Goal: Task Accomplishment & Management: Complete application form

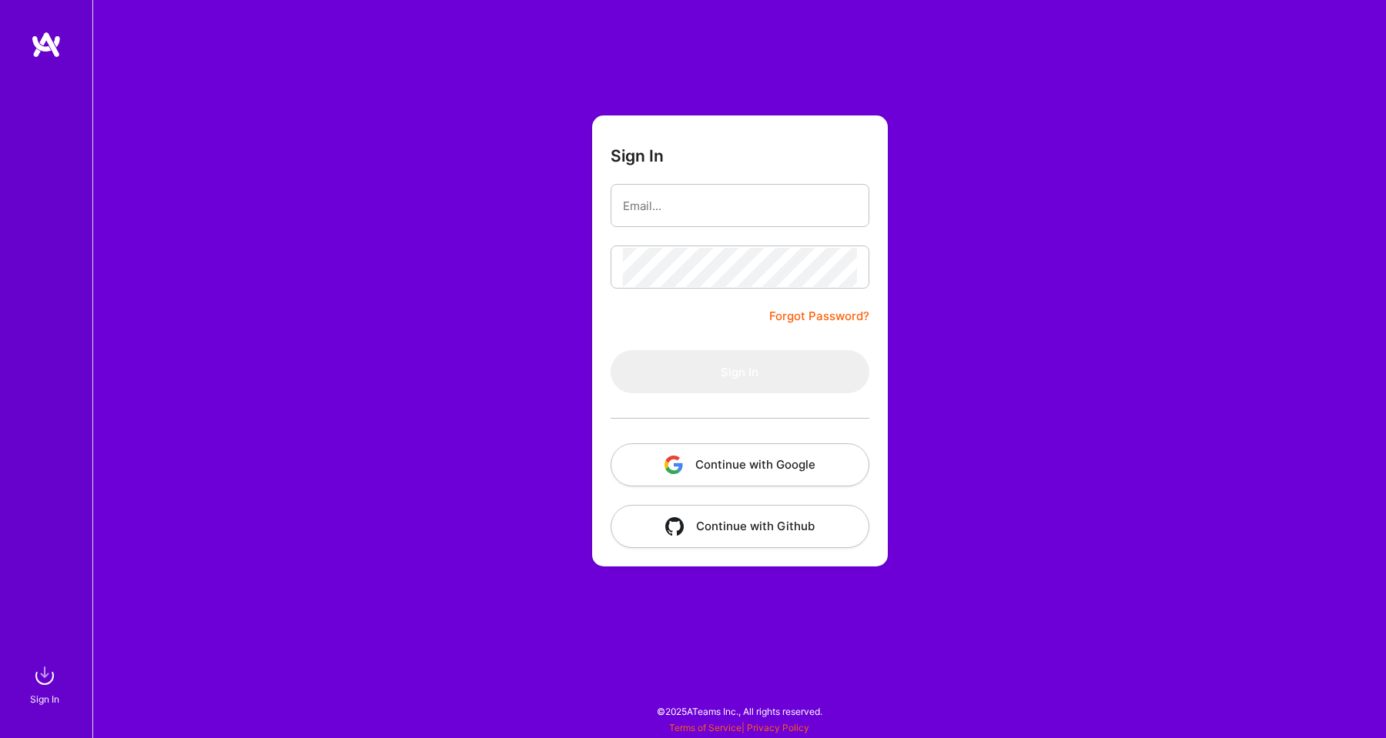
click at [690, 470] on button "Continue with Google" at bounding box center [740, 464] width 259 height 43
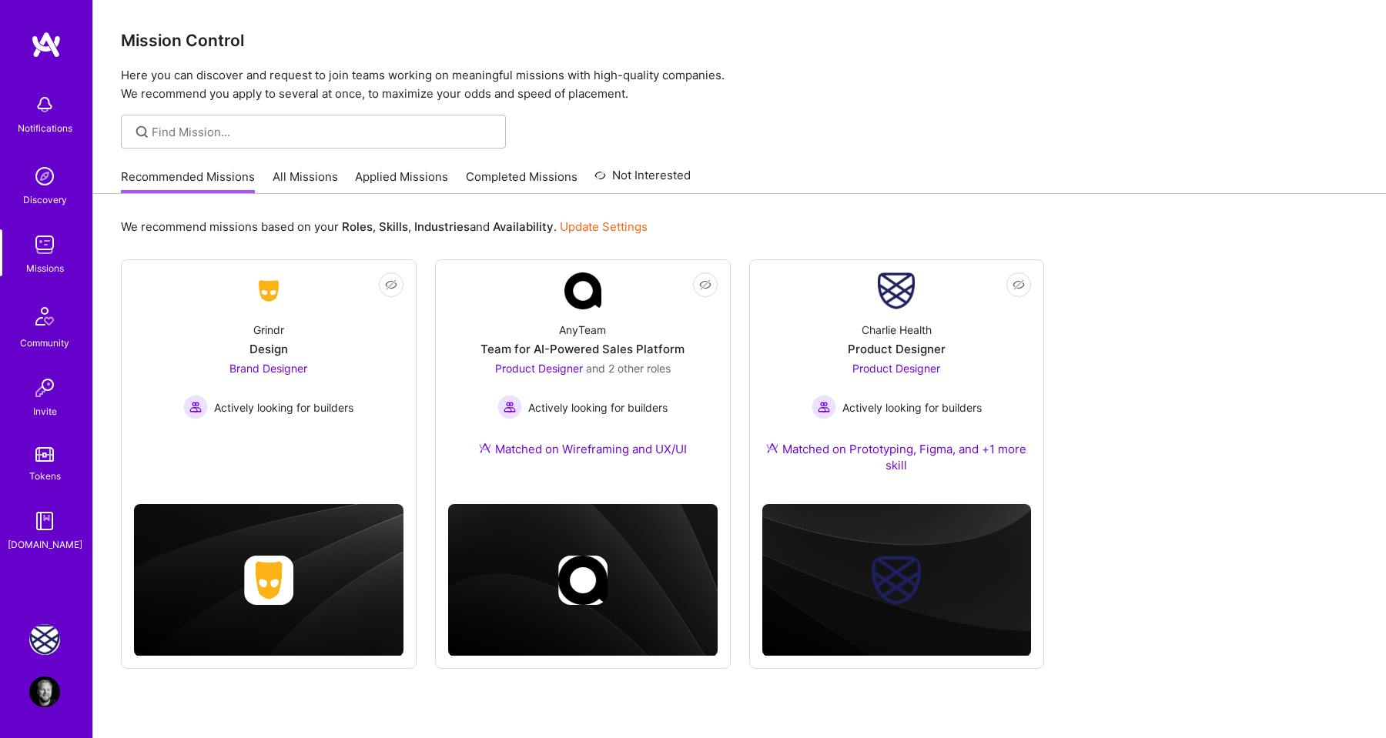
click at [43, 638] on img at bounding box center [44, 639] width 31 height 31
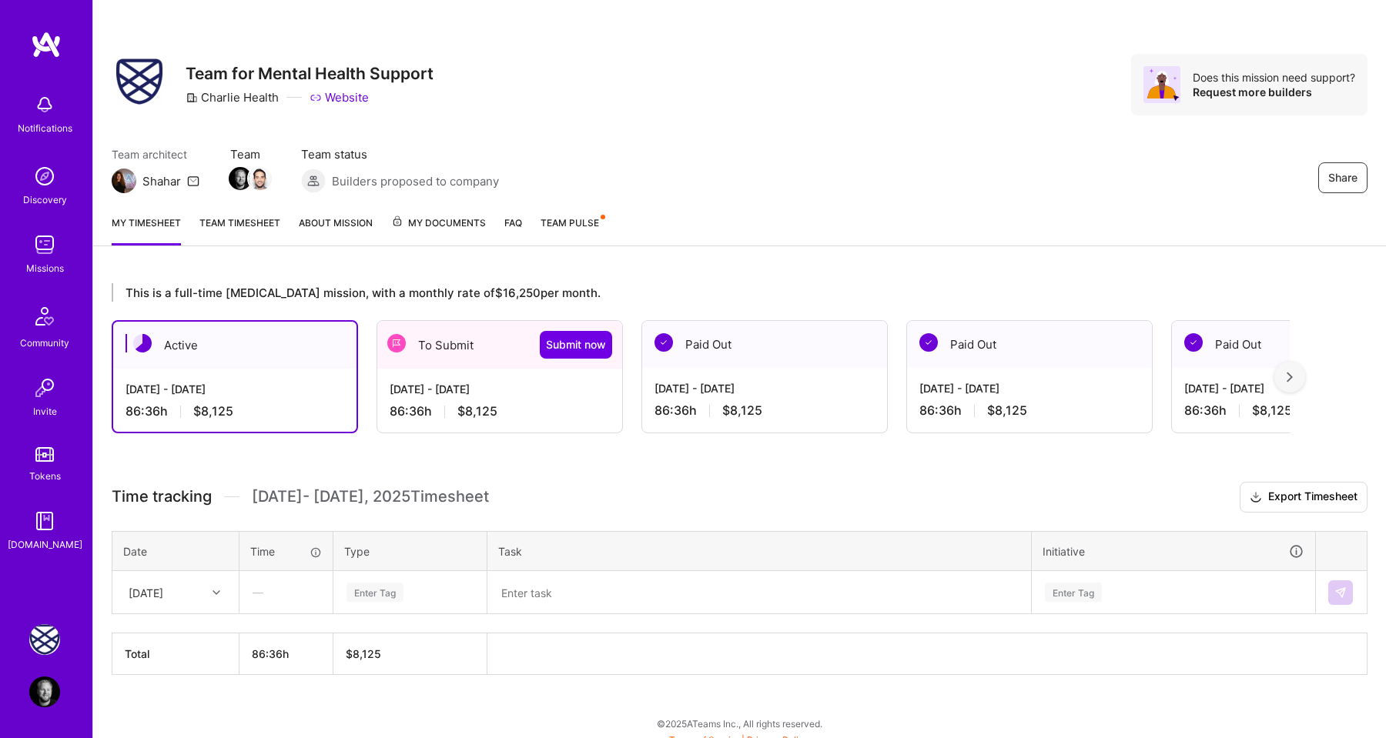
click at [449, 337] on div "To Submit Submit now" at bounding box center [499, 345] width 245 height 48
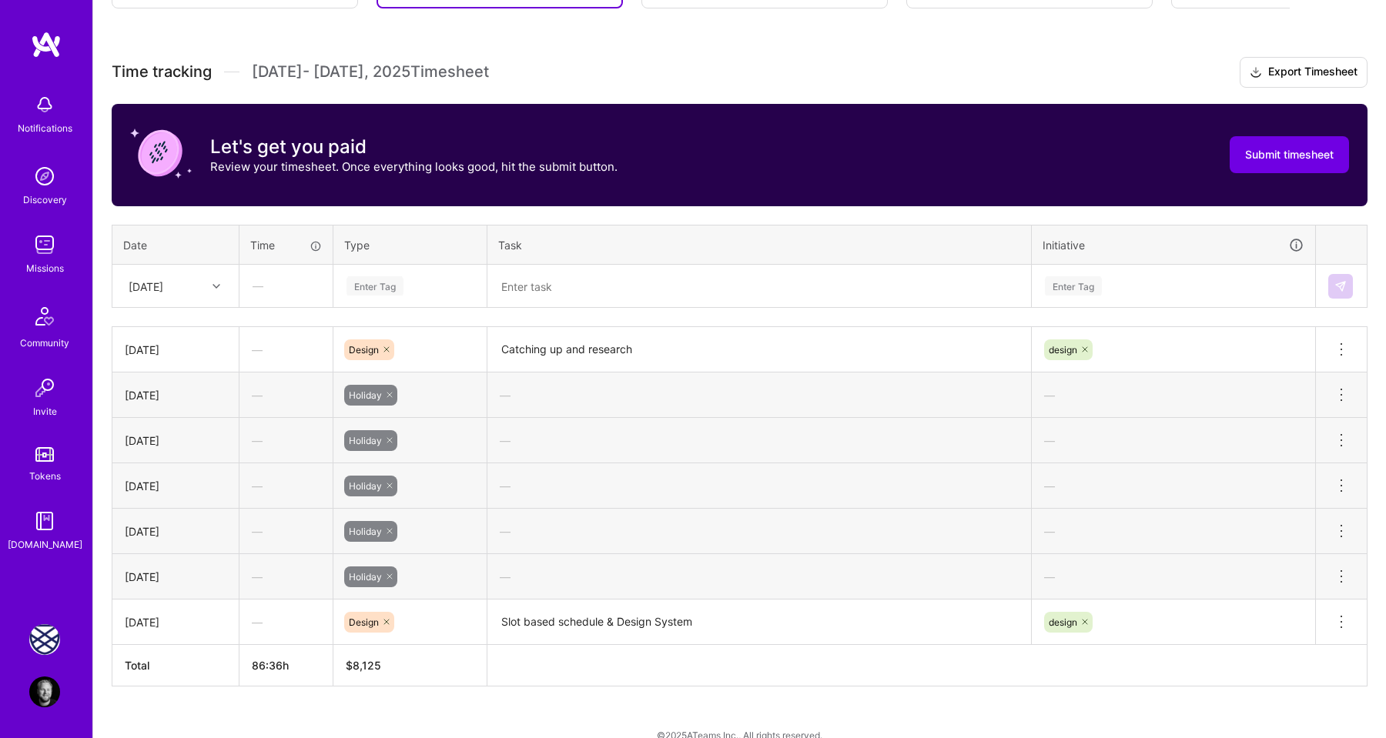
scroll to position [449, 0]
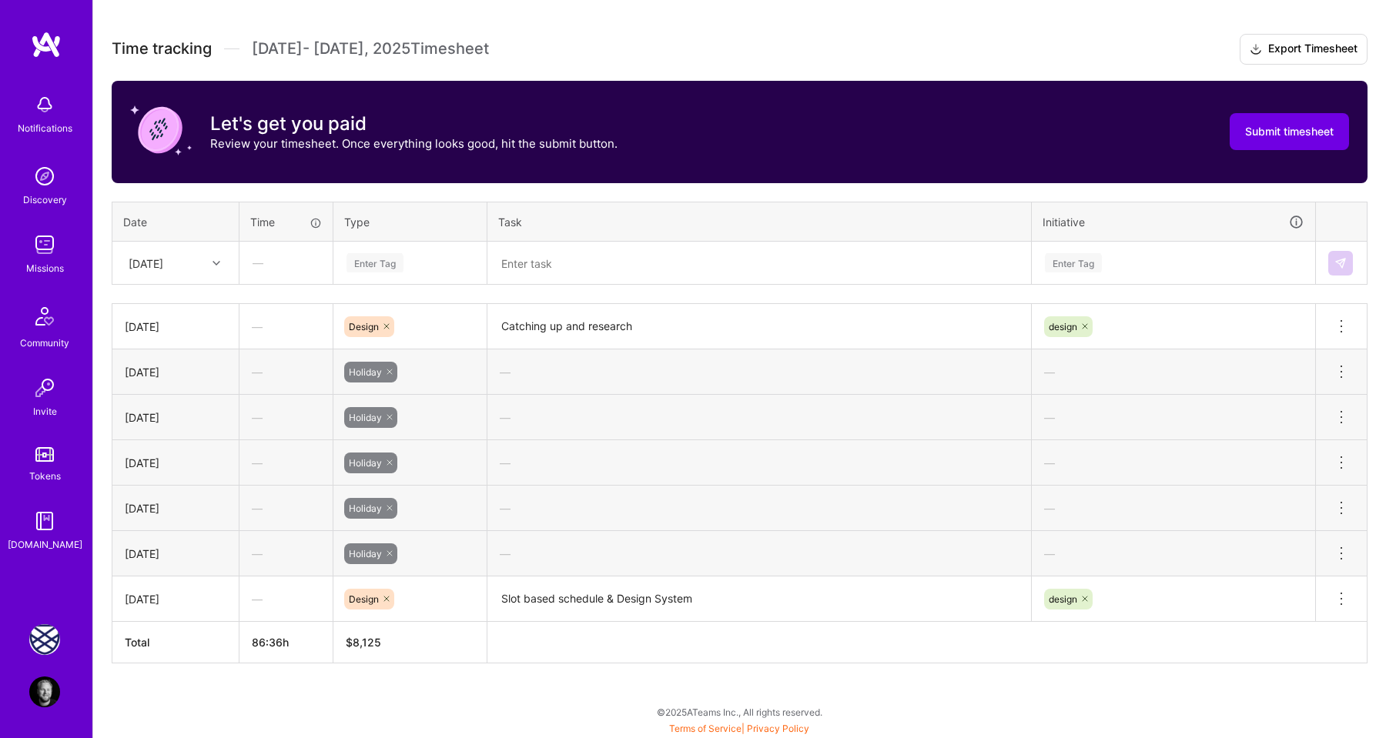
click at [209, 260] on div at bounding box center [218, 263] width 24 height 20
click at [179, 501] on div "Fri, Aug 15" at bounding box center [175, 503] width 125 height 28
click at [212, 268] on div at bounding box center [218, 263] width 24 height 20
click at [180, 420] on div "Tue, Aug 5" at bounding box center [175, 421] width 125 height 28
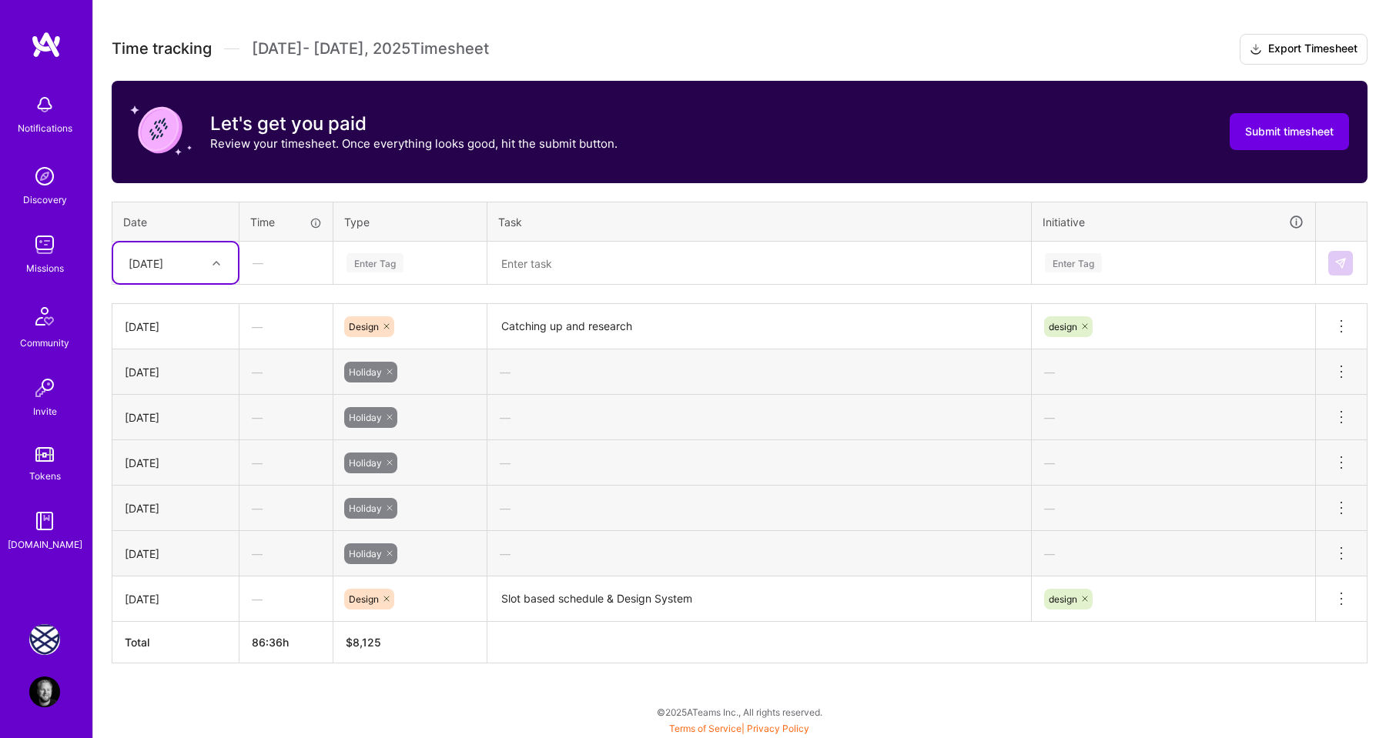
click at [191, 264] on div "Tue, Aug 5" at bounding box center [163, 262] width 85 height 25
click at [172, 417] on div "Tue, Aug 12" at bounding box center [175, 417] width 125 height 28
click at [381, 265] on div "Enter Tag" at bounding box center [374, 263] width 57 height 24
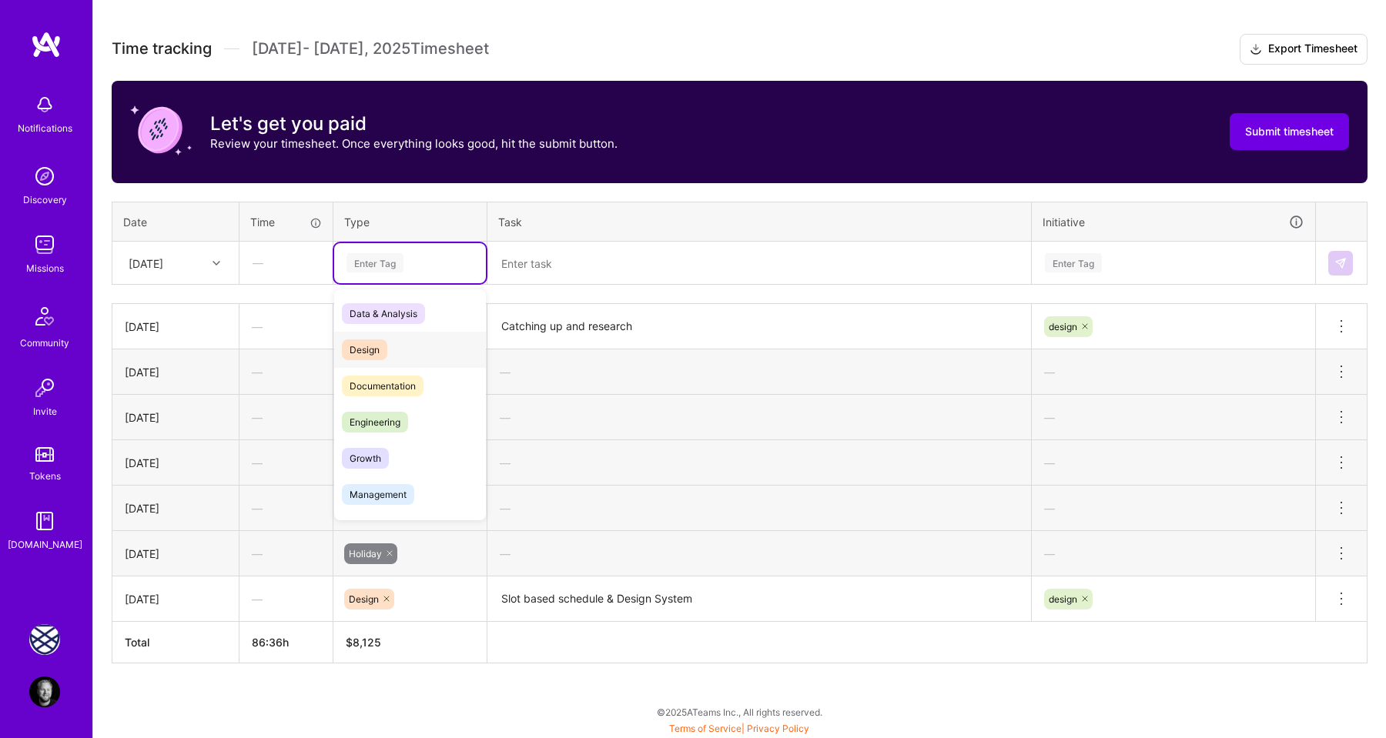
click at [379, 350] on span "Design" at bounding box center [364, 350] width 45 height 21
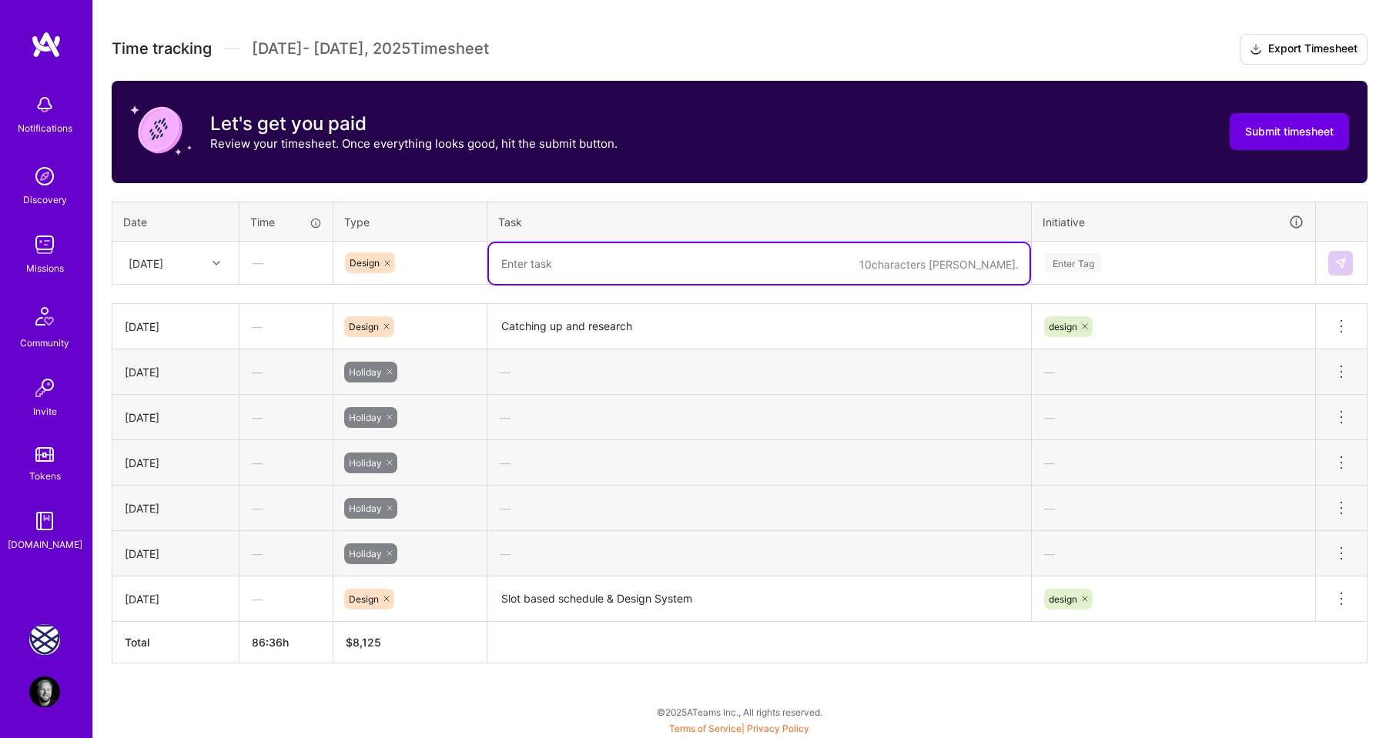
click at [543, 264] on textarea at bounding box center [759, 263] width 540 height 41
click at [554, 256] on textarea "Swaps Designs" at bounding box center [759, 263] width 540 height 41
type textarea "Swaps Designs"
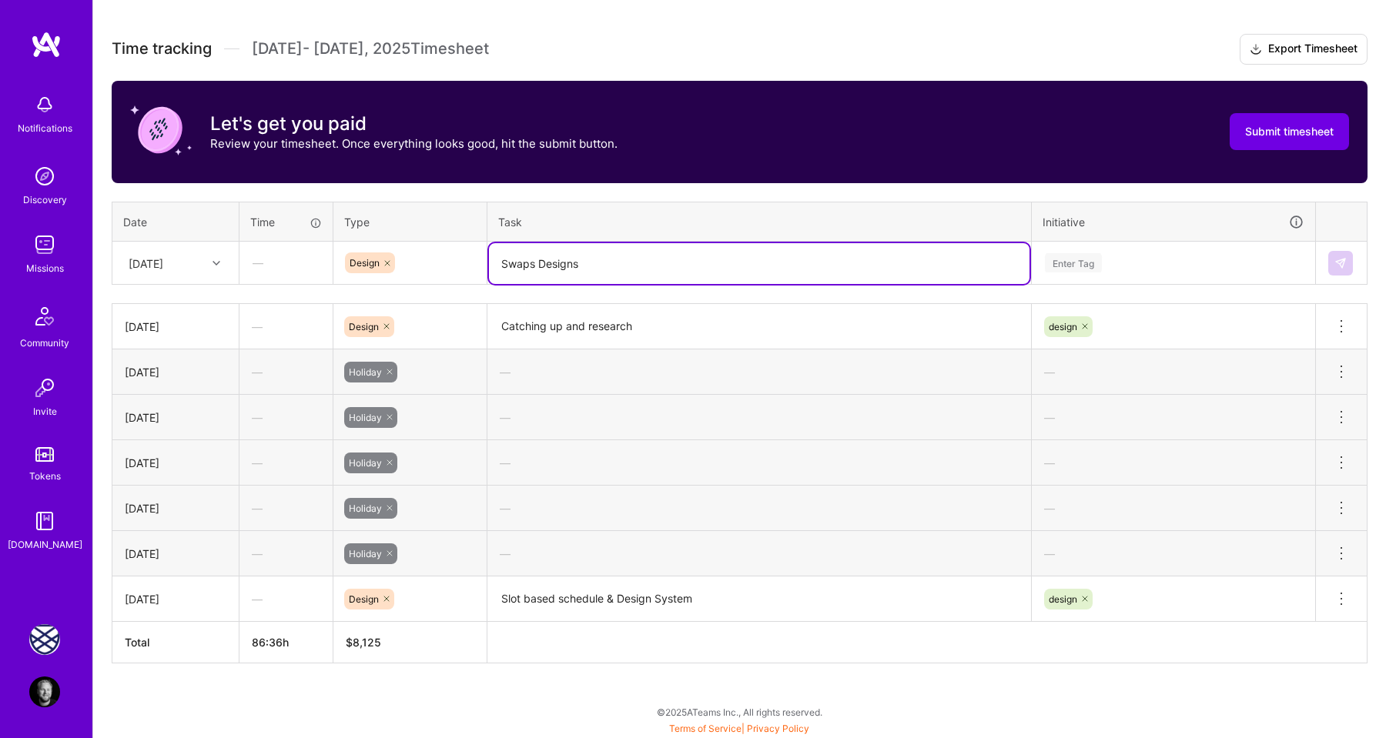
click at [1076, 268] on div "Enter Tag" at bounding box center [1073, 263] width 57 height 24
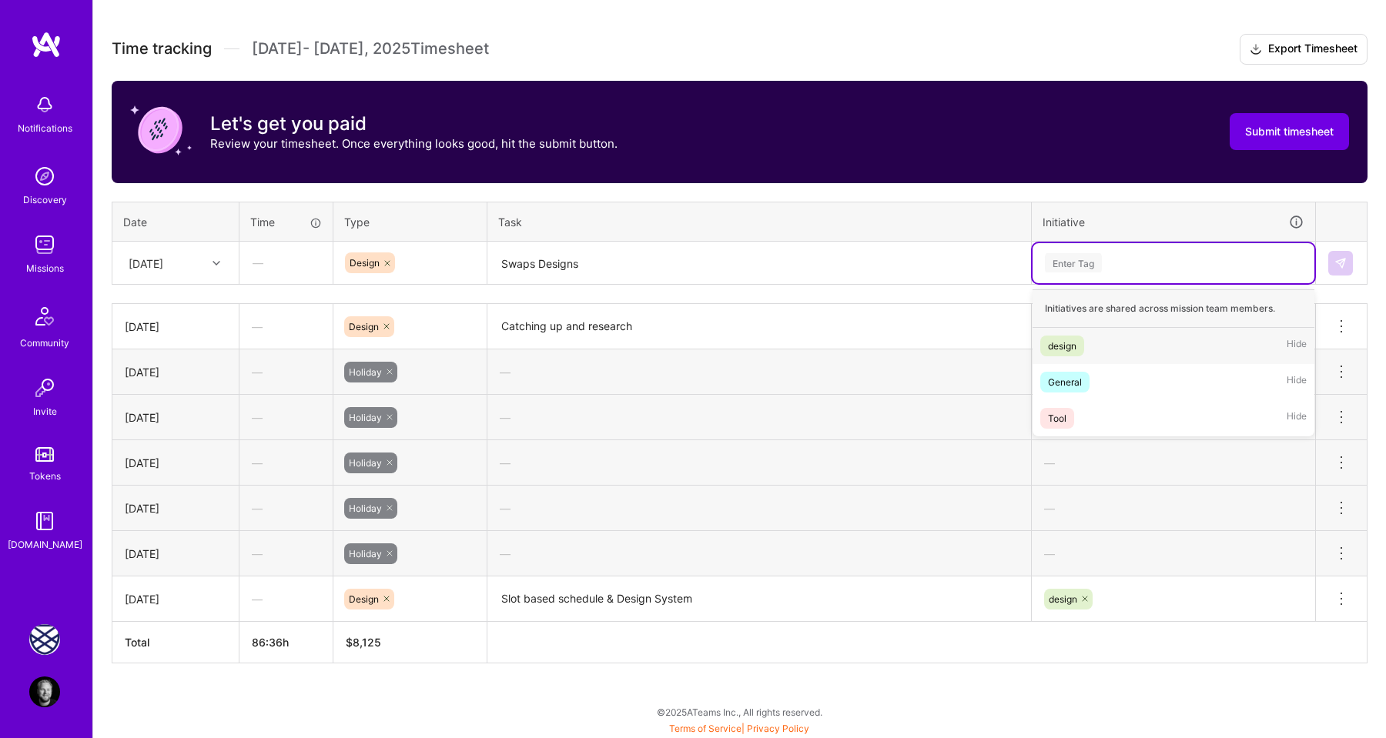
click at [1081, 346] on span "design" at bounding box center [1062, 346] width 44 height 21
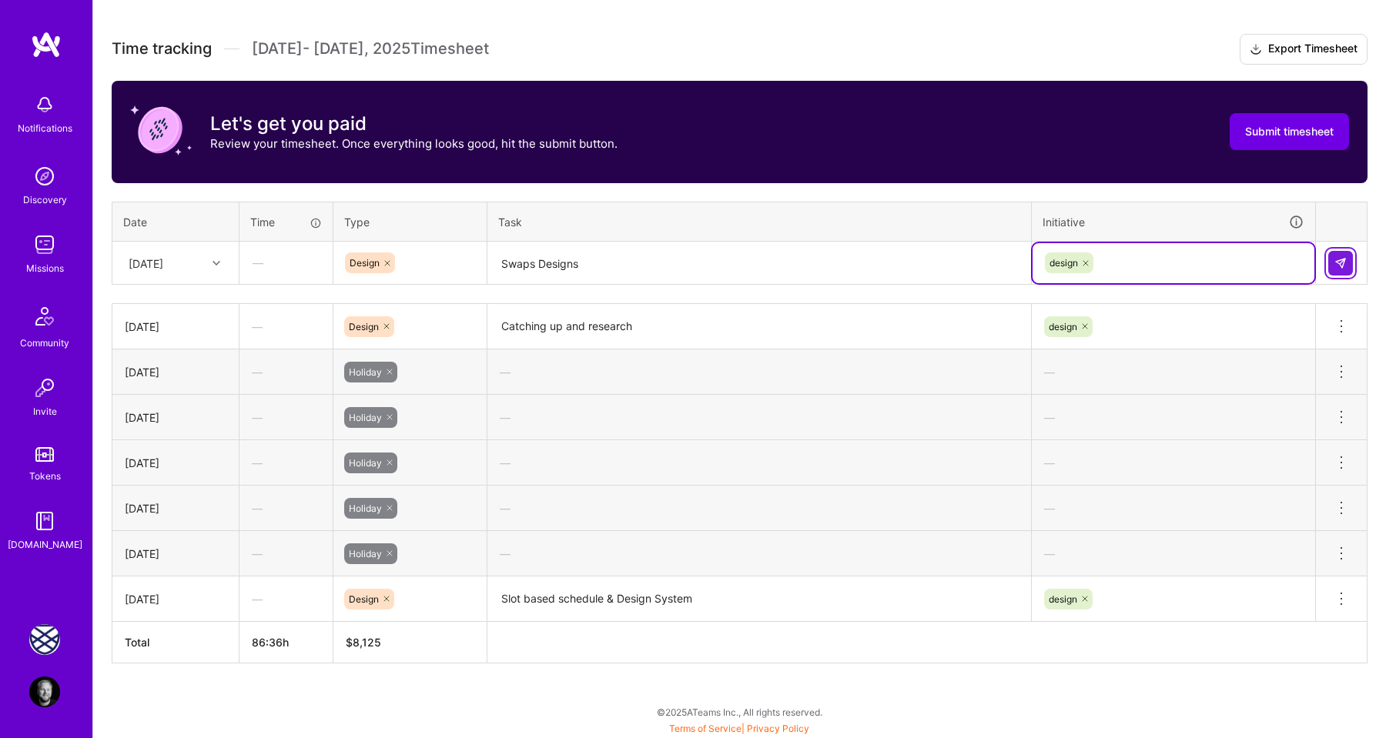
click at [1343, 262] on img at bounding box center [1340, 263] width 12 height 12
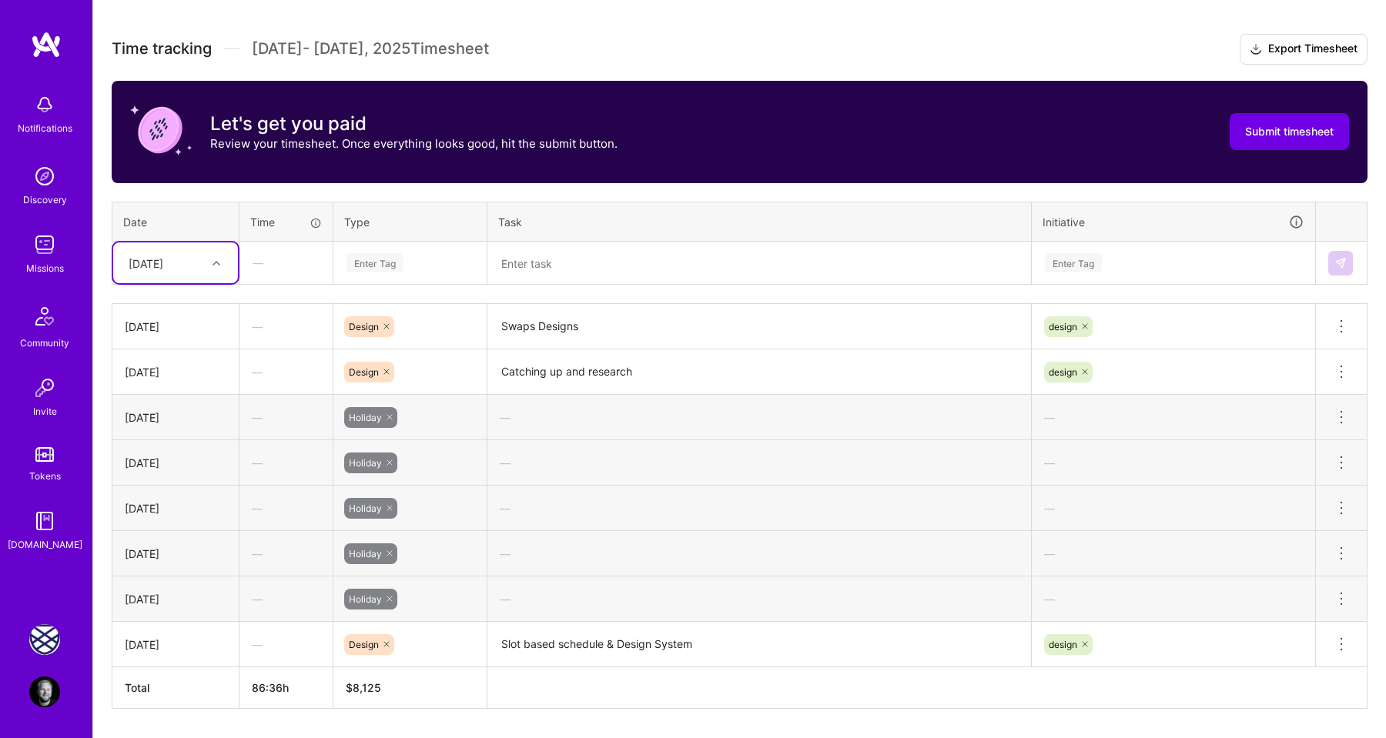
click at [209, 266] on div at bounding box center [218, 263] width 24 height 20
click at [176, 443] on div "Wed, Aug 13" at bounding box center [175, 446] width 125 height 28
click at [372, 263] on div "Enter Tag" at bounding box center [374, 263] width 57 height 24
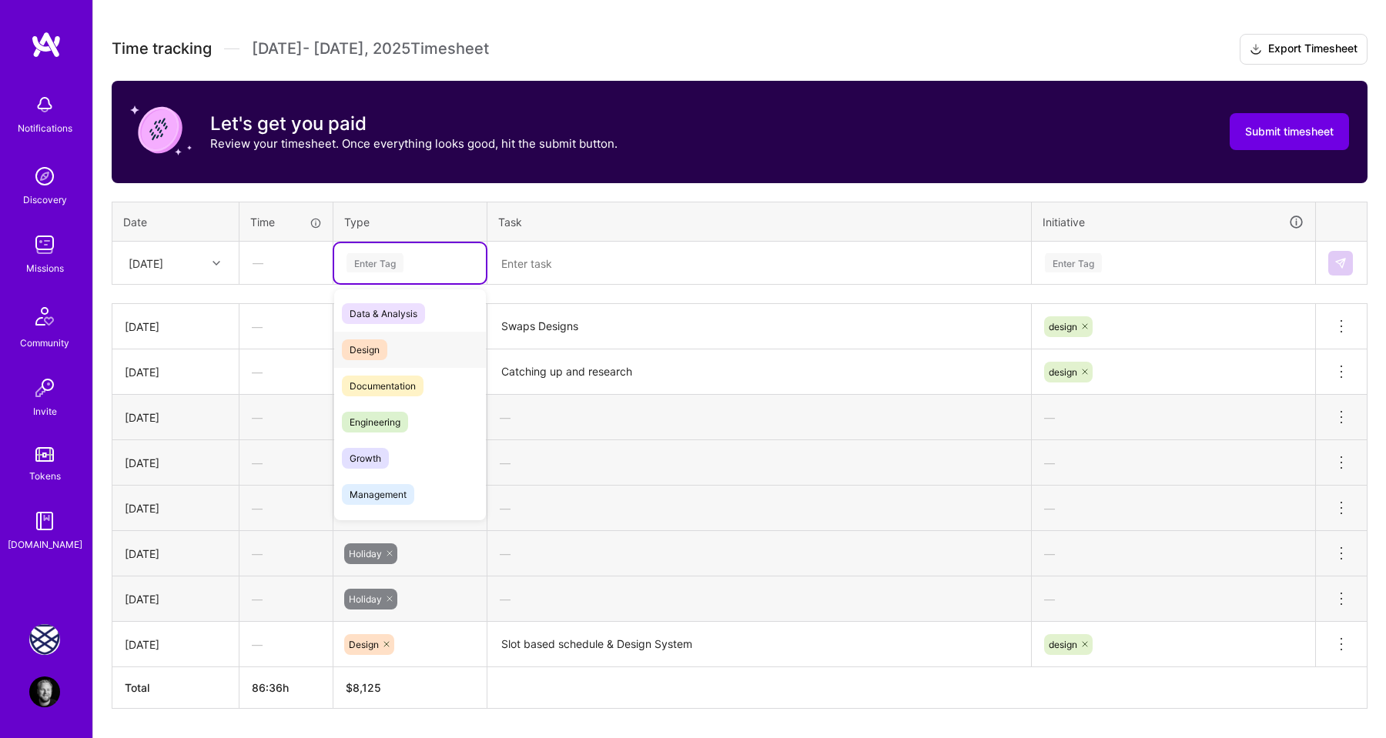
click at [370, 340] on span "Design" at bounding box center [364, 350] width 45 height 21
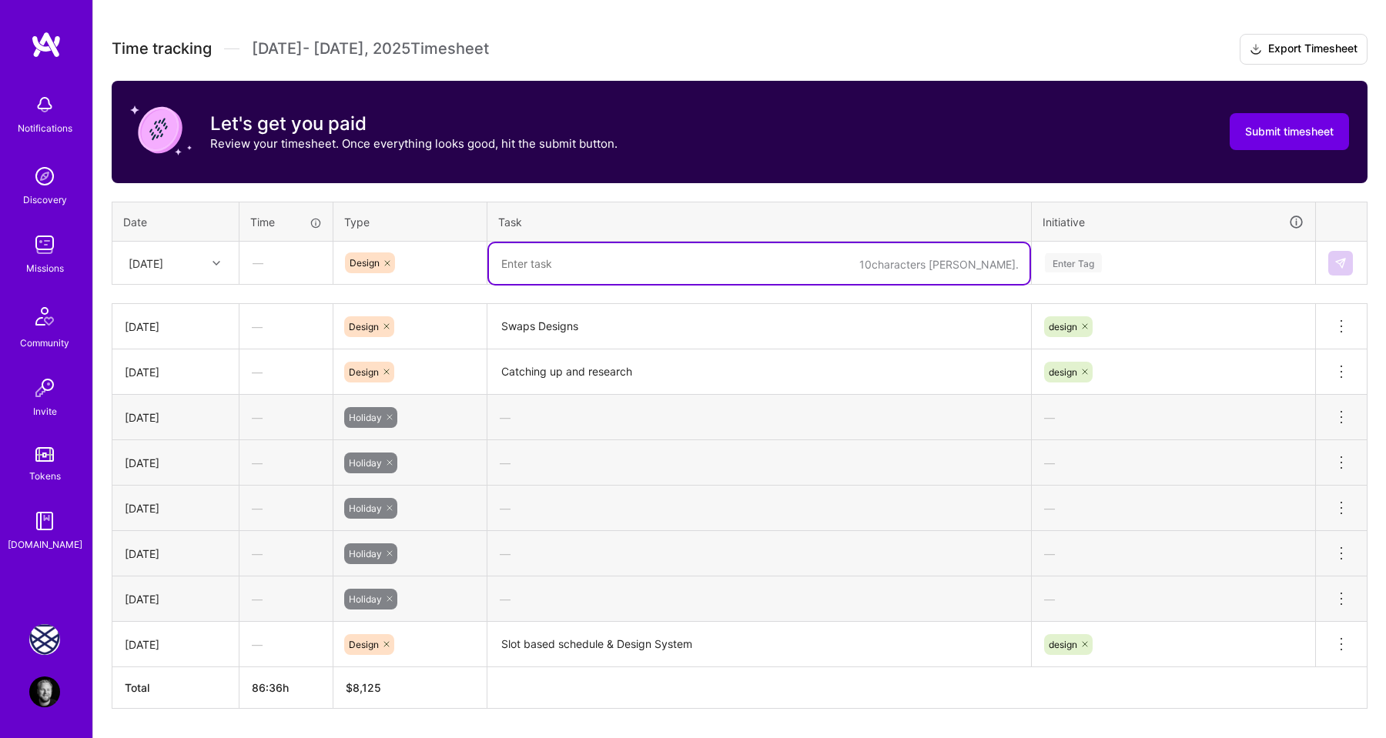
click at [518, 264] on textarea at bounding box center [759, 263] width 540 height 41
paste textarea "Swaps Designs"
type textarea "Swaps Designs"
click at [1083, 261] on div "Enter Tag" at bounding box center [1073, 263] width 57 height 24
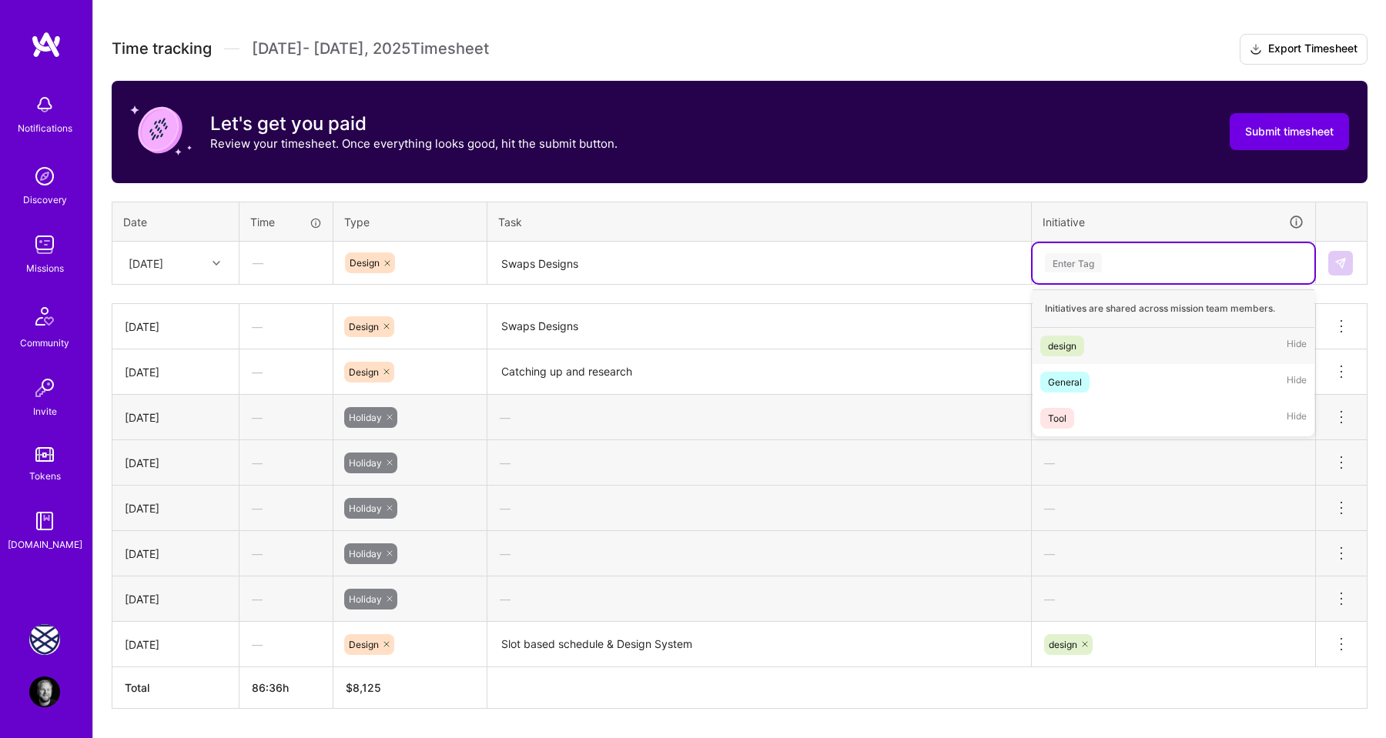
click at [1061, 346] on div "design" at bounding box center [1062, 346] width 28 height 16
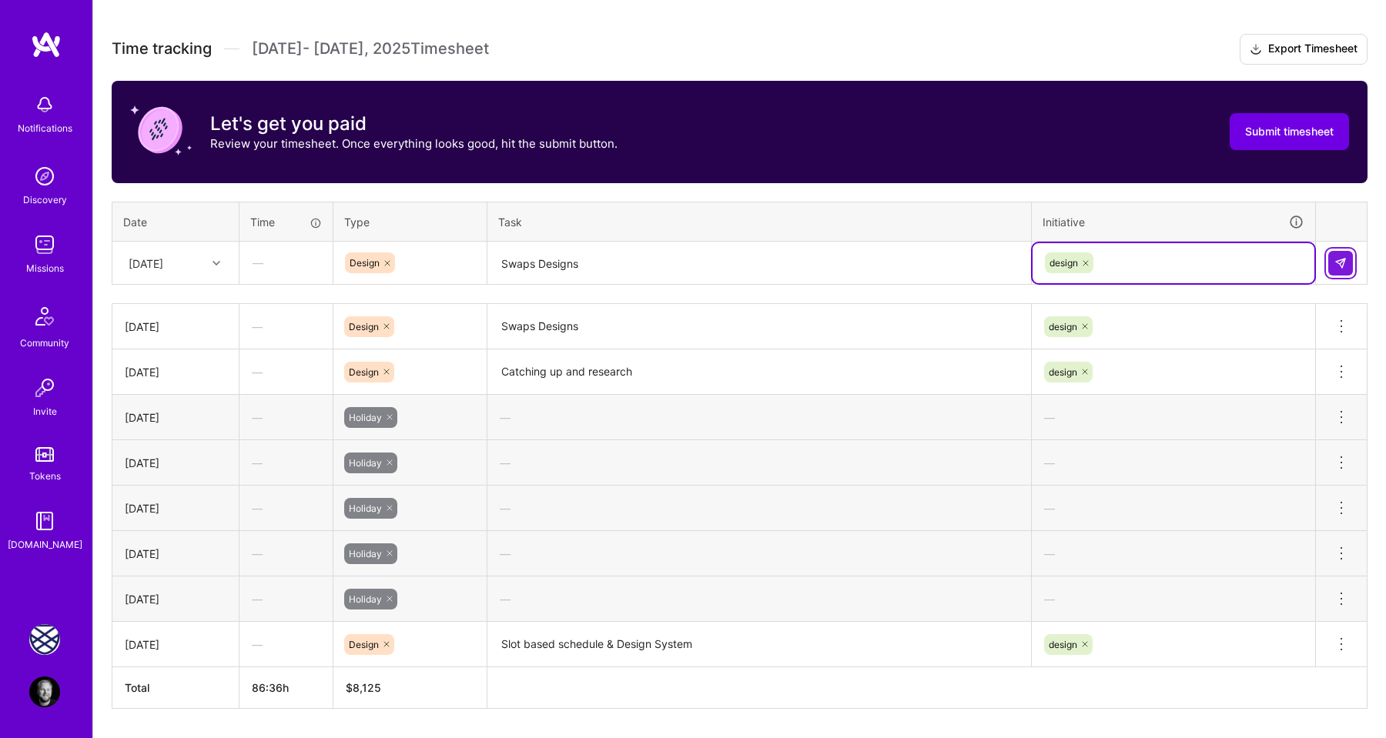
click at [1339, 270] on button at bounding box center [1340, 263] width 25 height 25
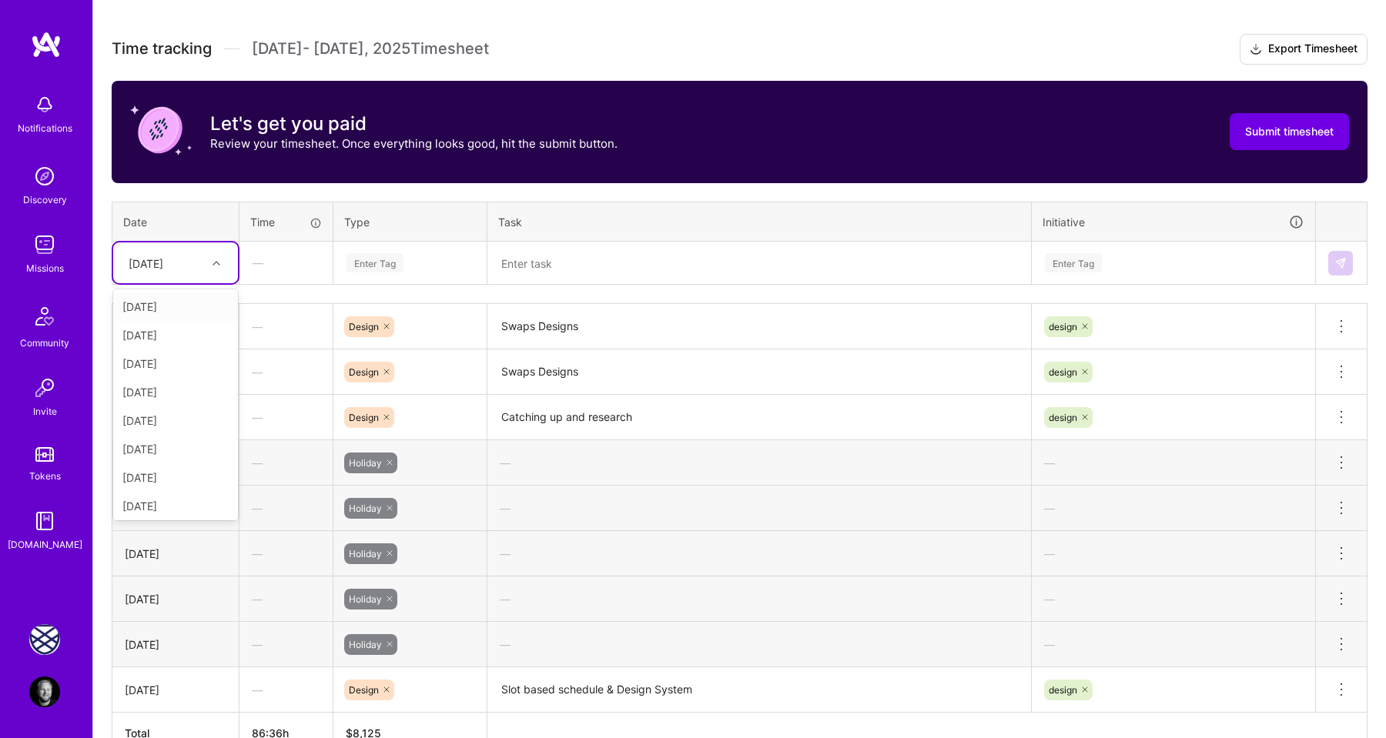
click at [163, 267] on div "Wed, Aug 13" at bounding box center [146, 263] width 35 height 16
click at [171, 471] on div "Thu, Aug 14" at bounding box center [175, 474] width 125 height 28
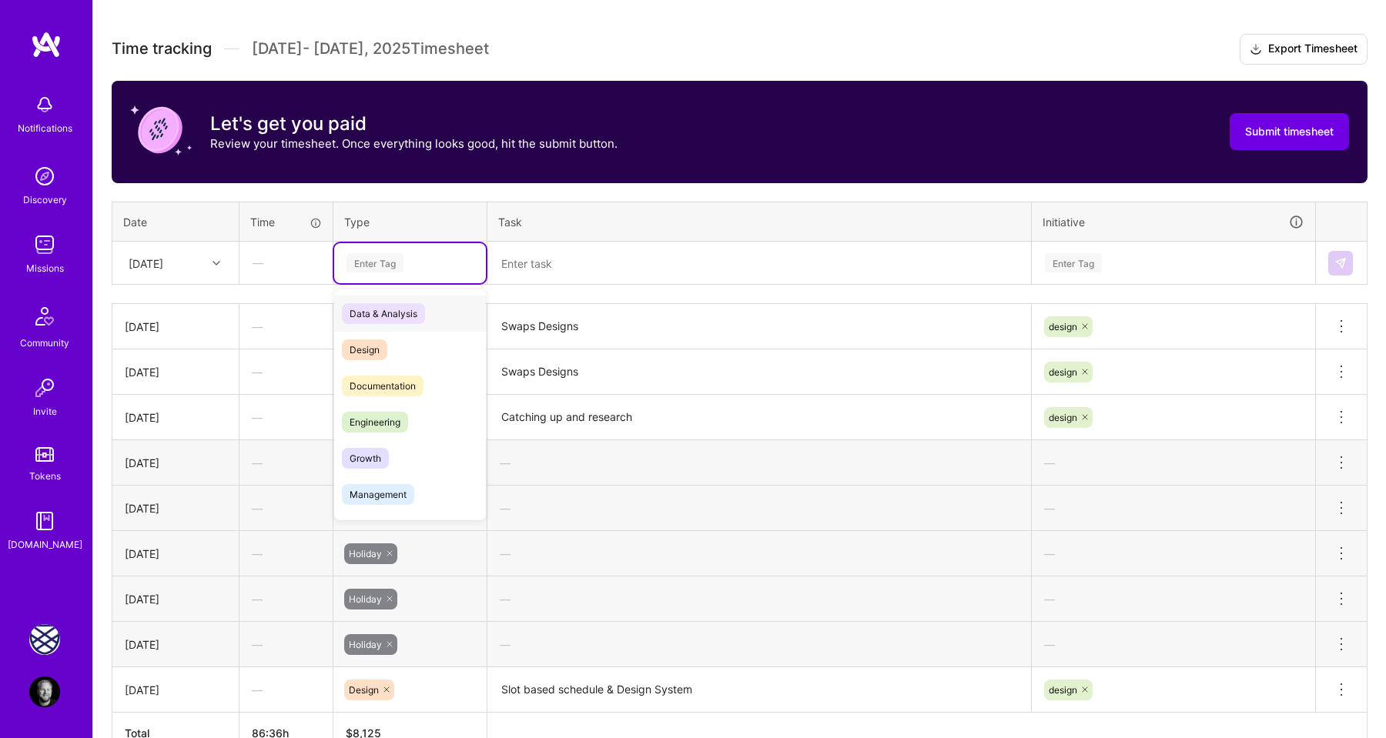
click at [383, 251] on div "Enter Tag" at bounding box center [410, 263] width 152 height 40
click at [381, 353] on span "Design" at bounding box center [364, 350] width 45 height 21
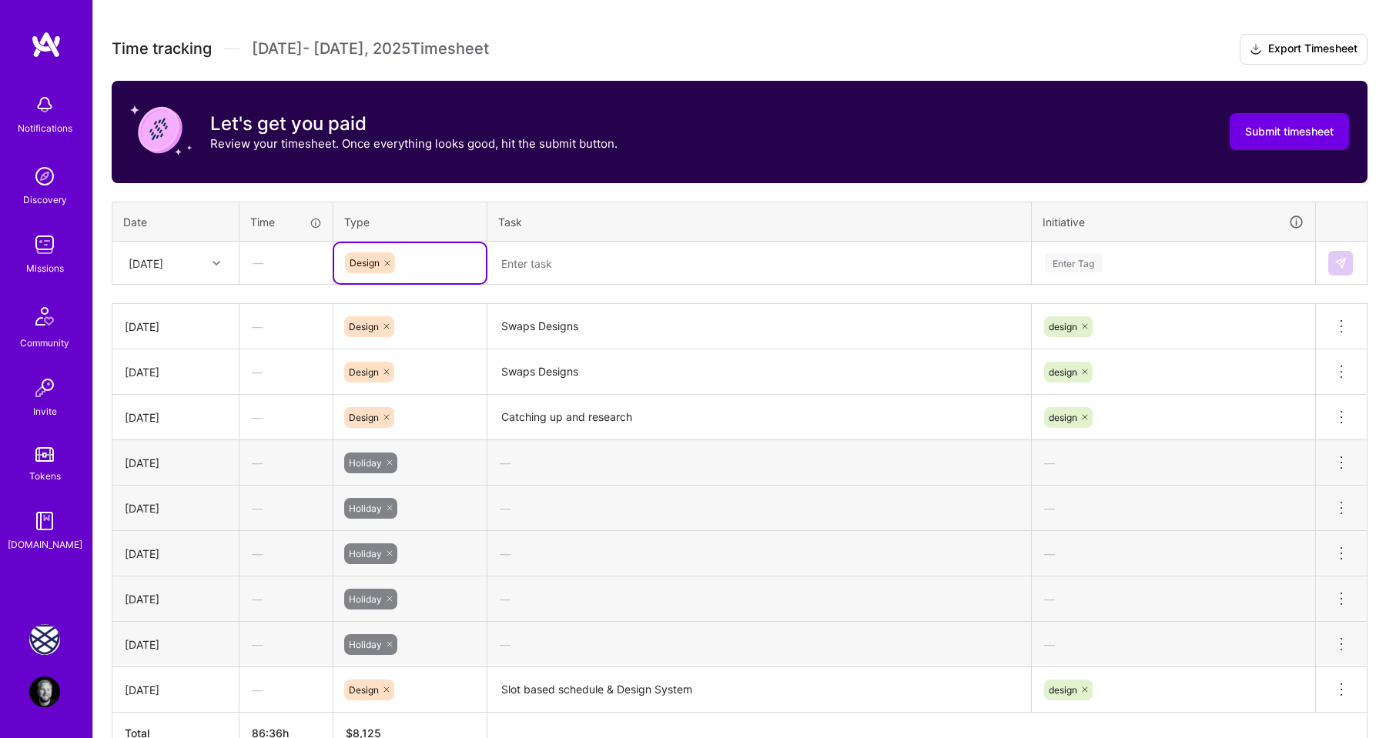
click at [524, 268] on textarea at bounding box center [759, 263] width 540 height 41
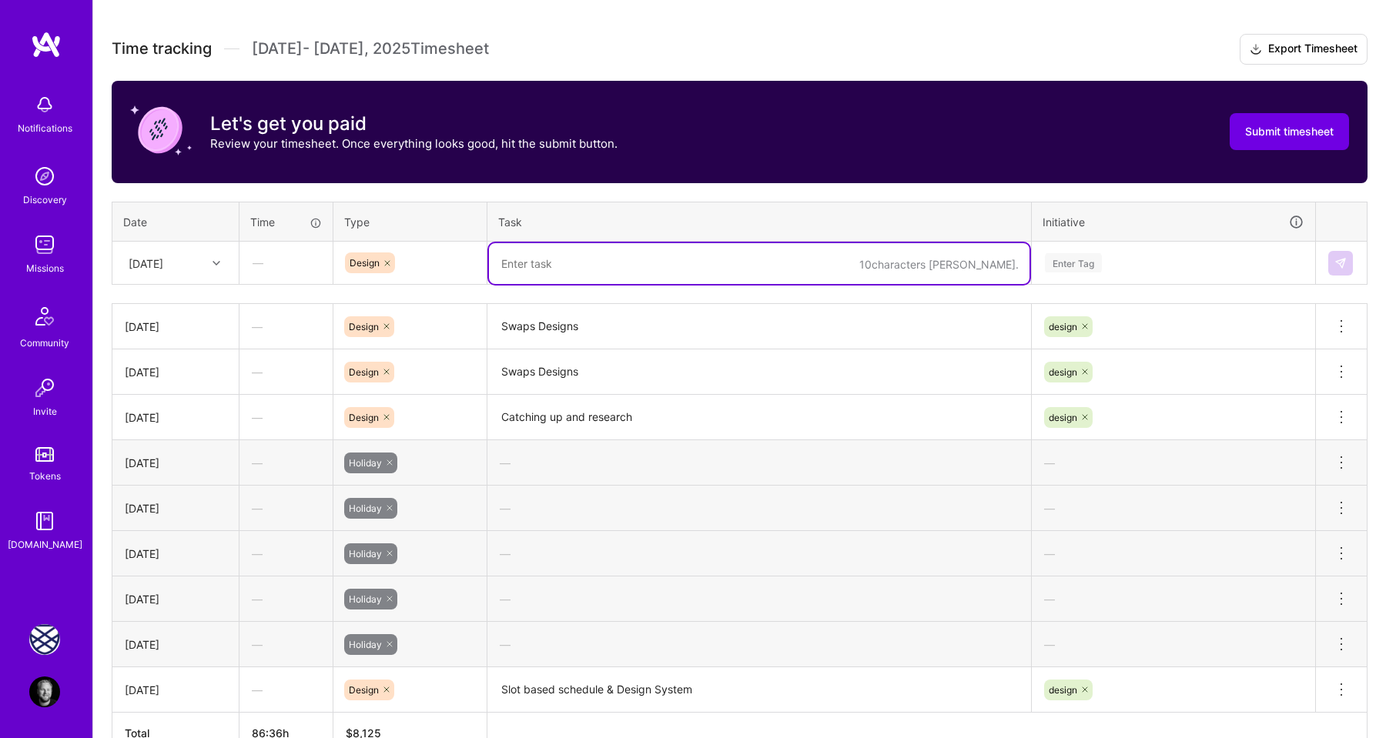
paste textarea "Swaps Designs"
type textarea "Swaps Designs"
click at [1080, 258] on div "Enter Tag" at bounding box center [1073, 263] width 57 height 24
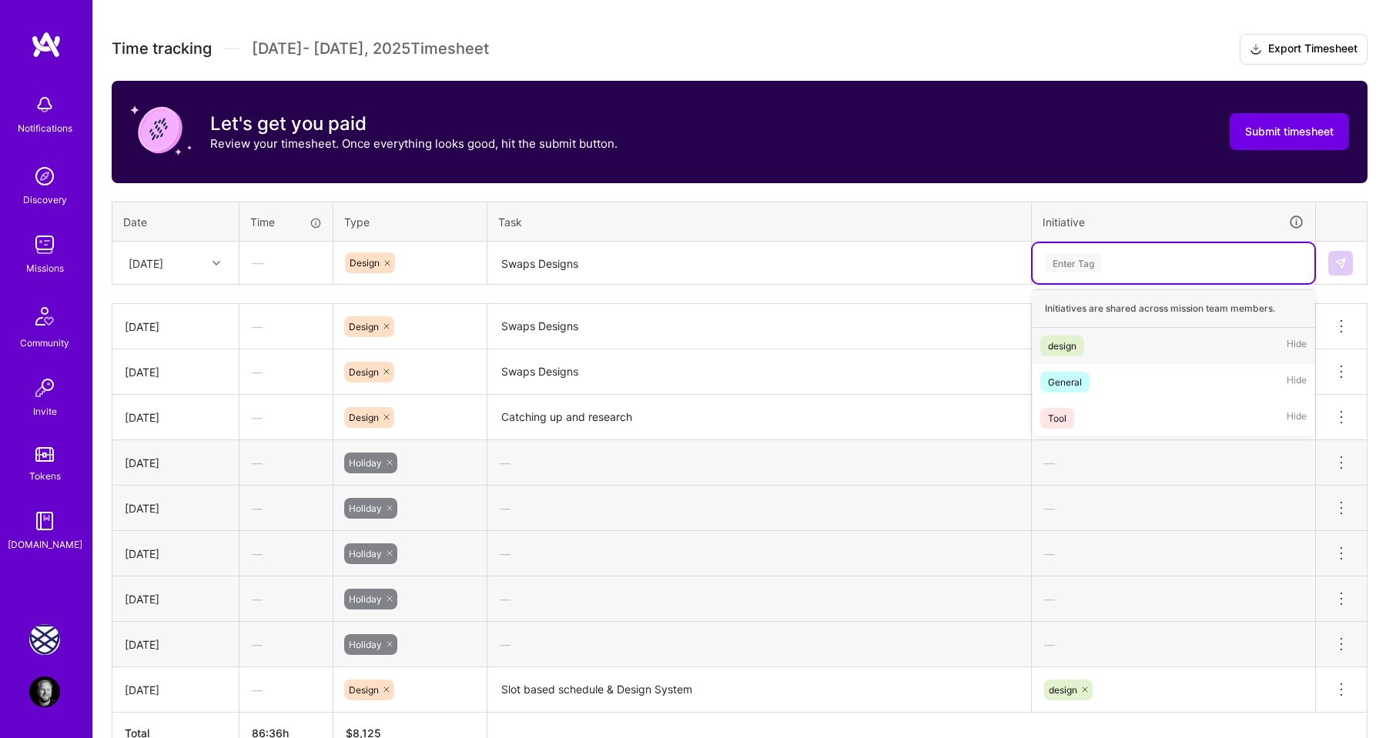
click at [1071, 344] on div "design" at bounding box center [1062, 346] width 28 height 16
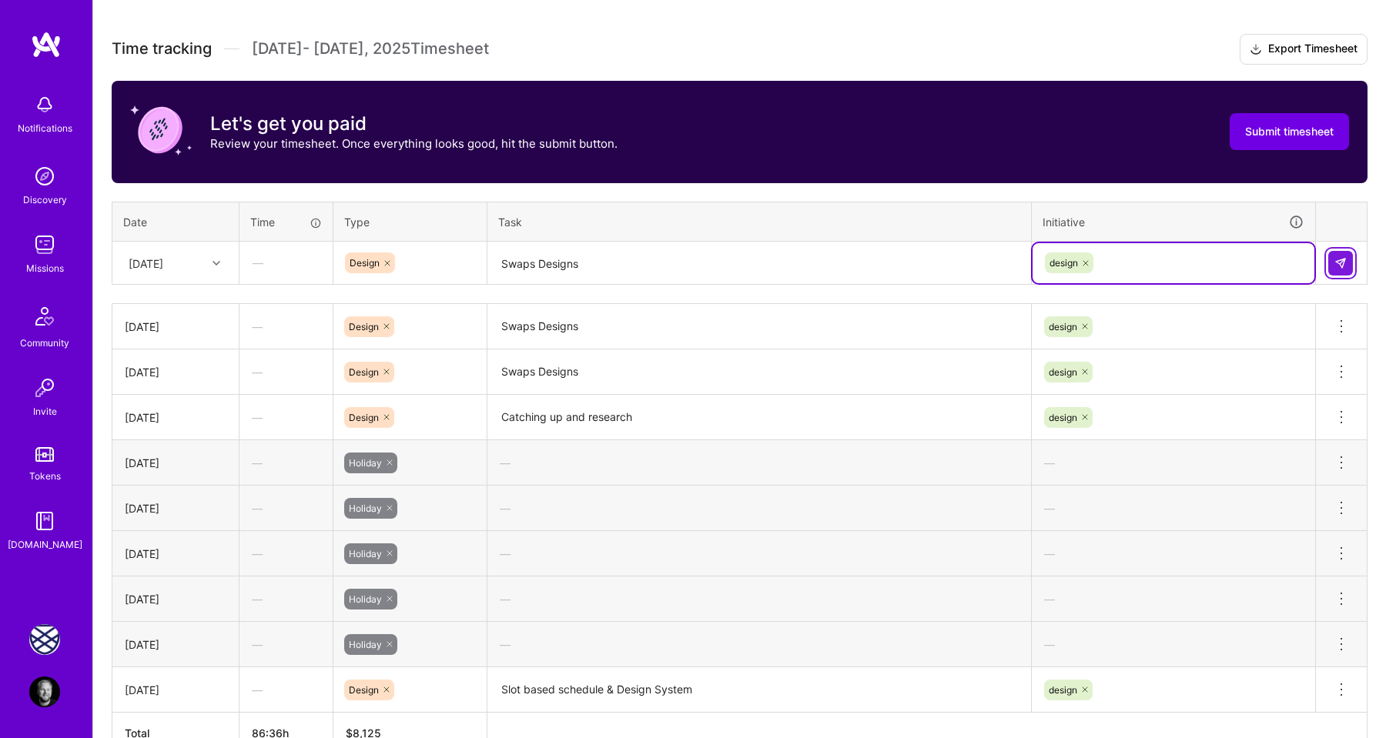
click at [1341, 262] on img at bounding box center [1340, 263] width 12 height 12
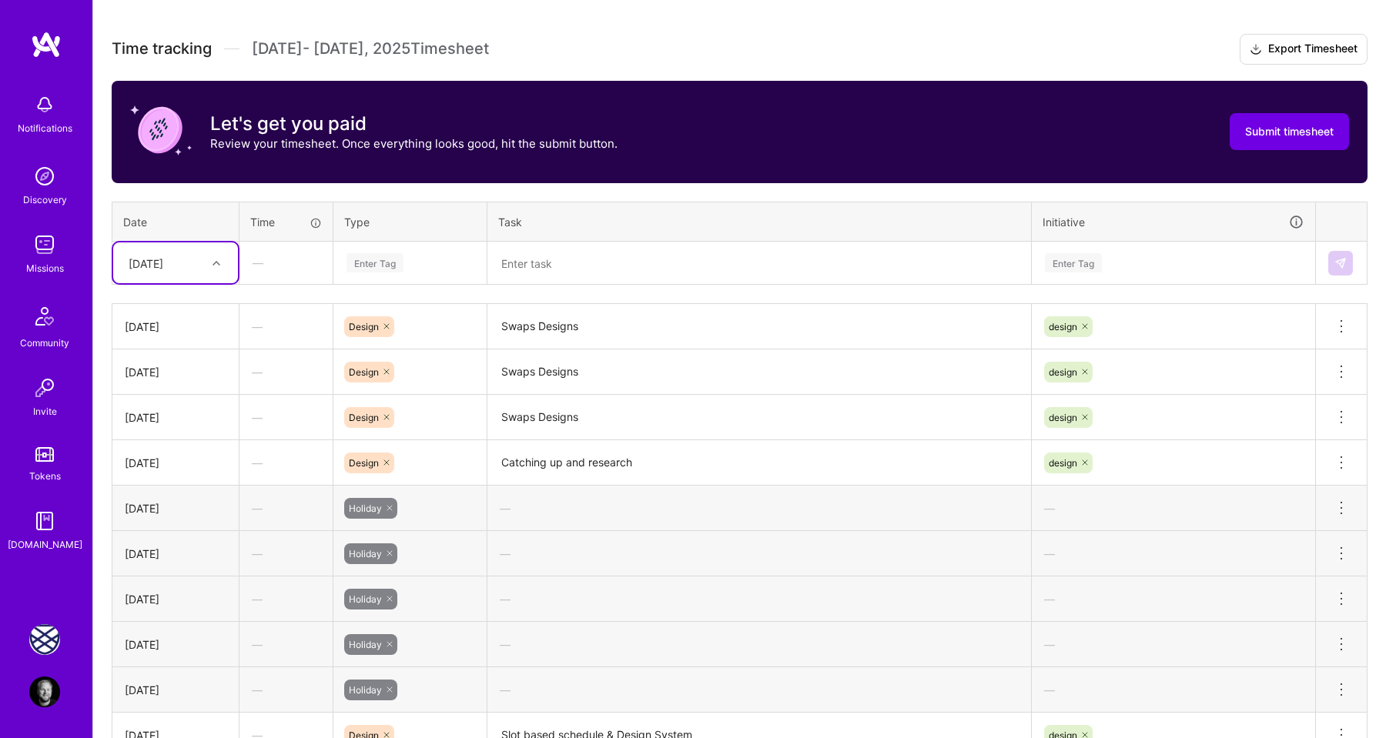
click at [203, 269] on div "Thu, Aug 14" at bounding box center [163, 262] width 85 height 25
click at [176, 505] on div "Fri, Aug 15" at bounding box center [175, 503] width 125 height 28
click at [376, 264] on div "Enter Tag" at bounding box center [374, 263] width 57 height 24
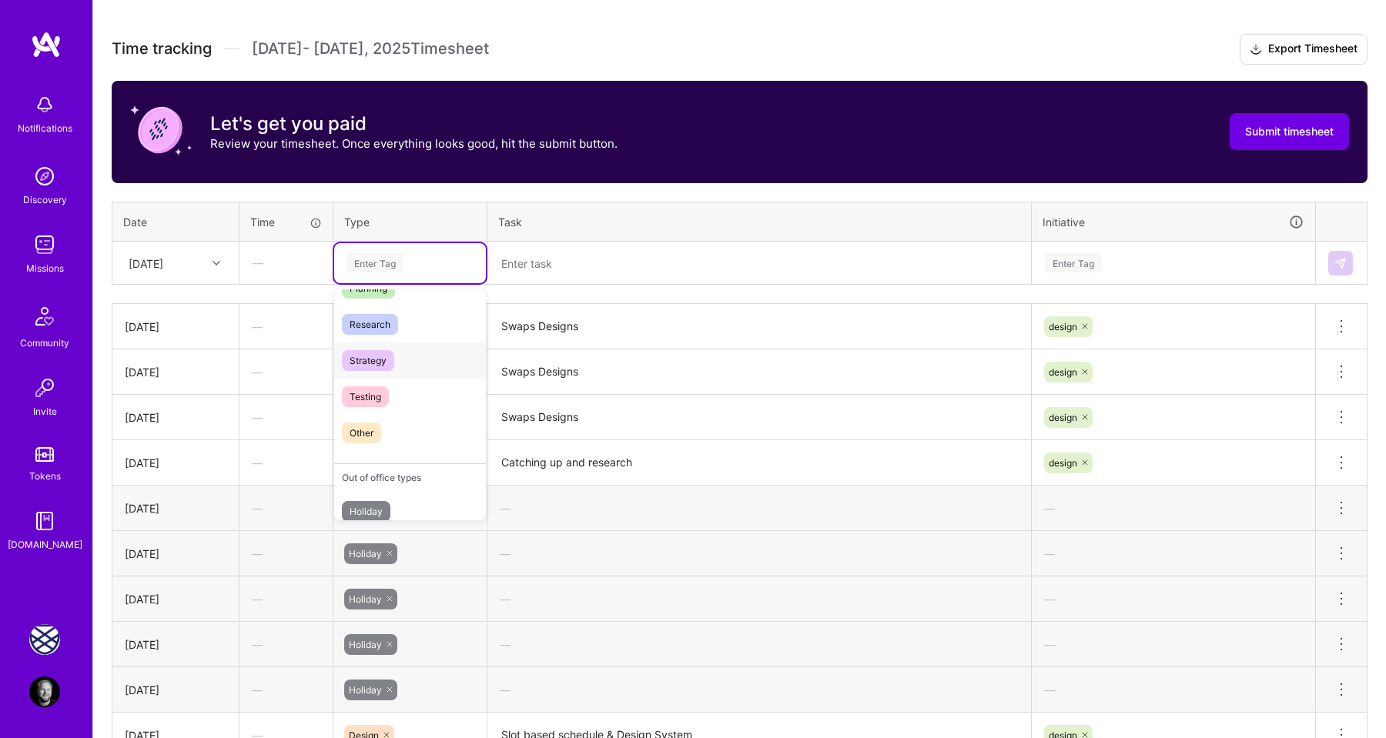
scroll to position [439, 0]
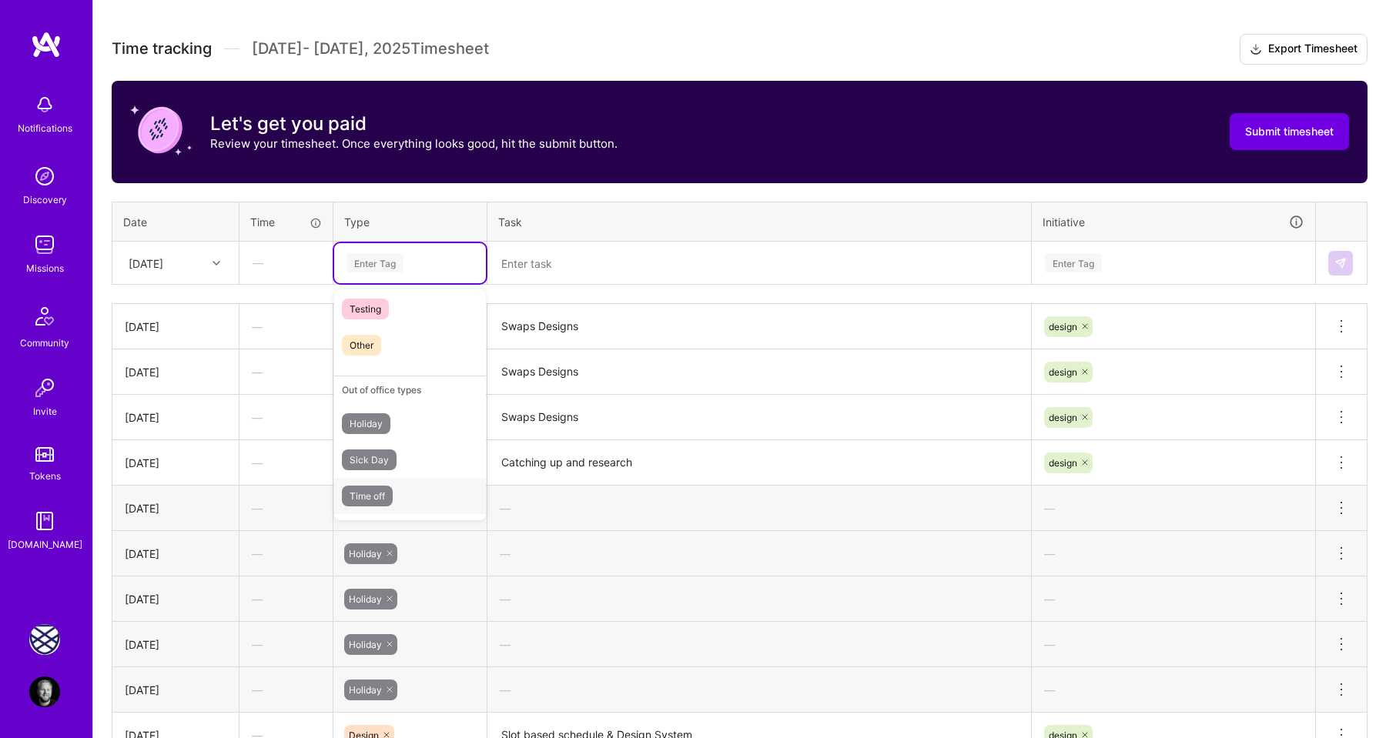
click at [388, 490] on span "Time off" at bounding box center [367, 496] width 51 height 21
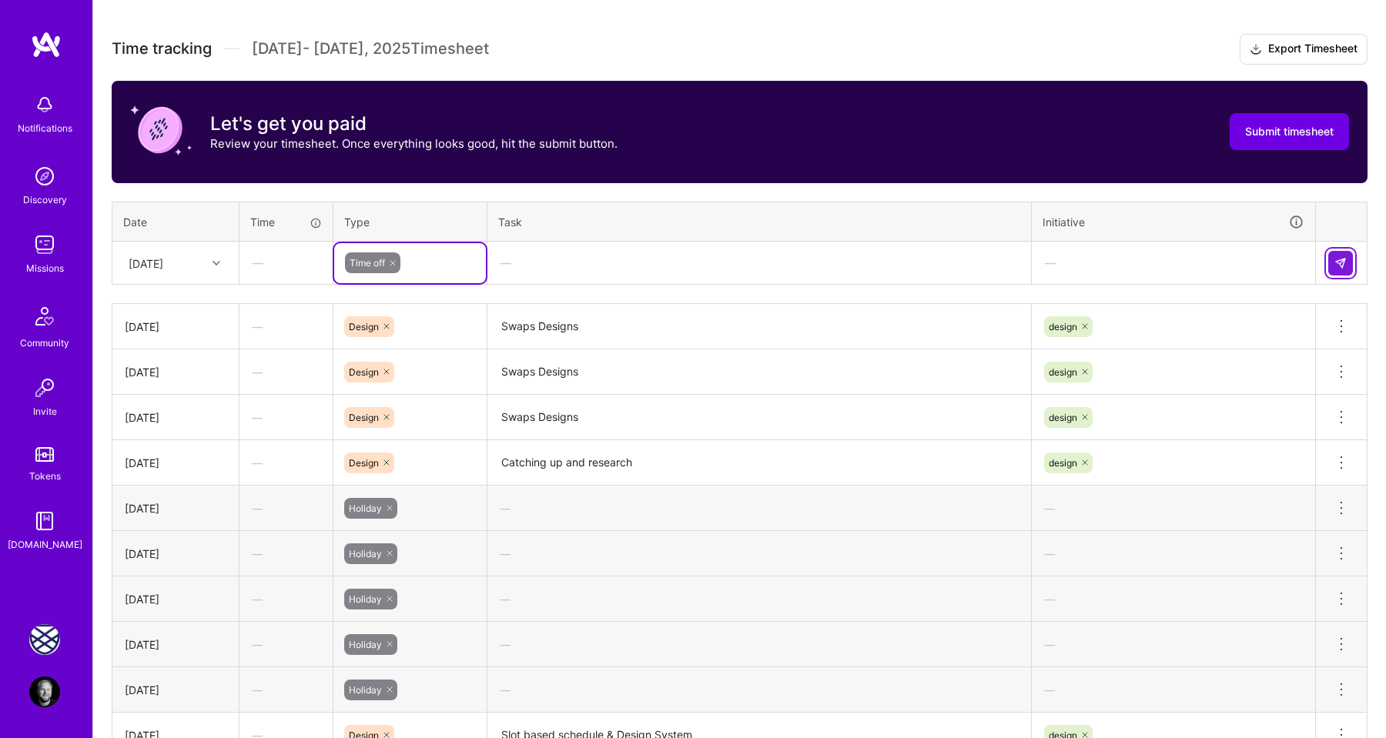
click at [1344, 259] on img at bounding box center [1340, 263] width 12 height 12
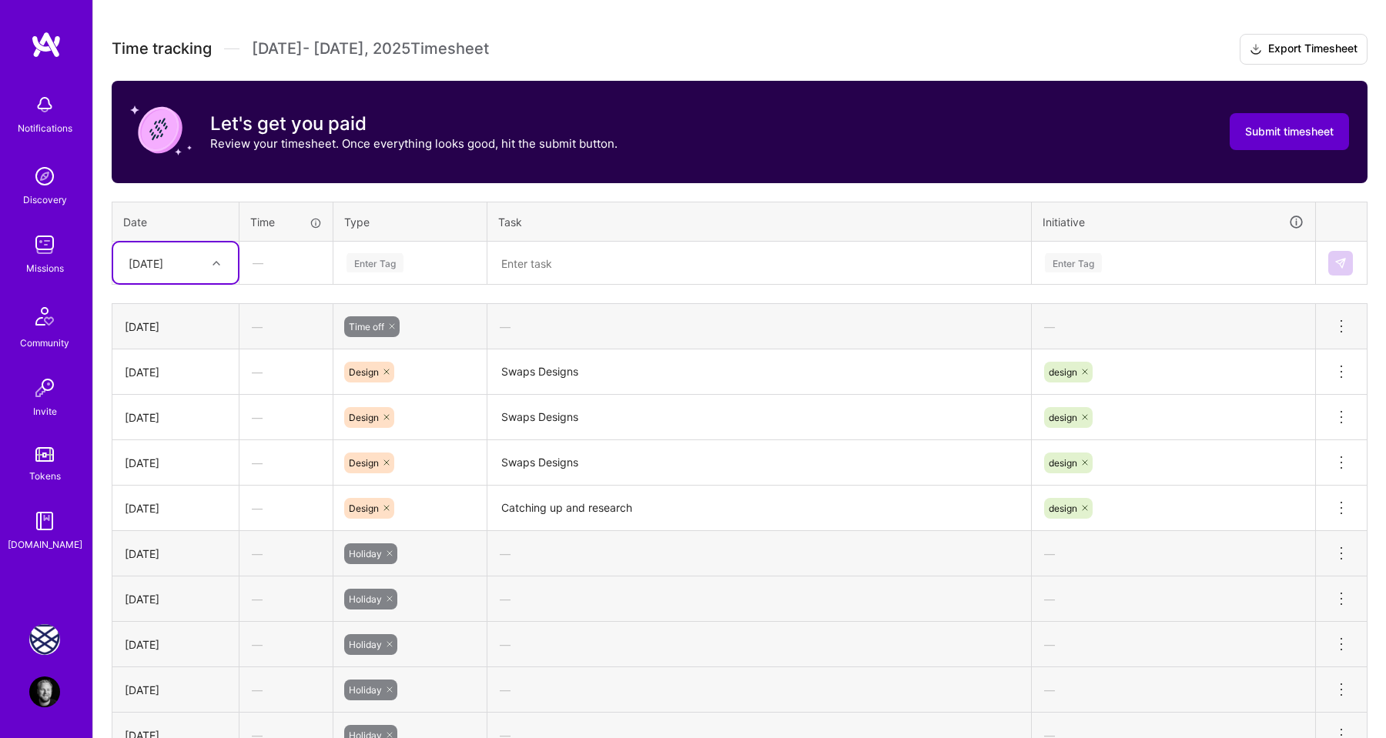
click at [1263, 129] on span "Submit timesheet" at bounding box center [1289, 131] width 89 height 15
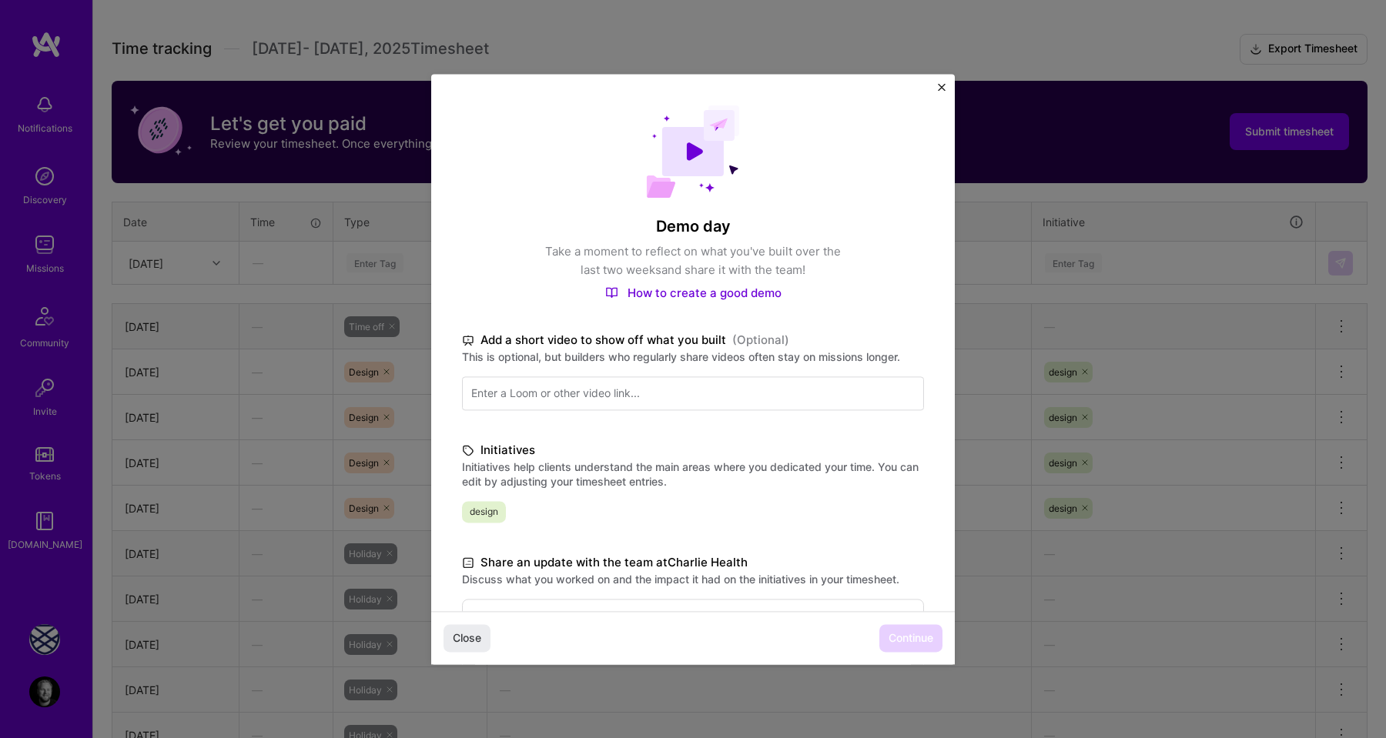
scroll to position [229, 0]
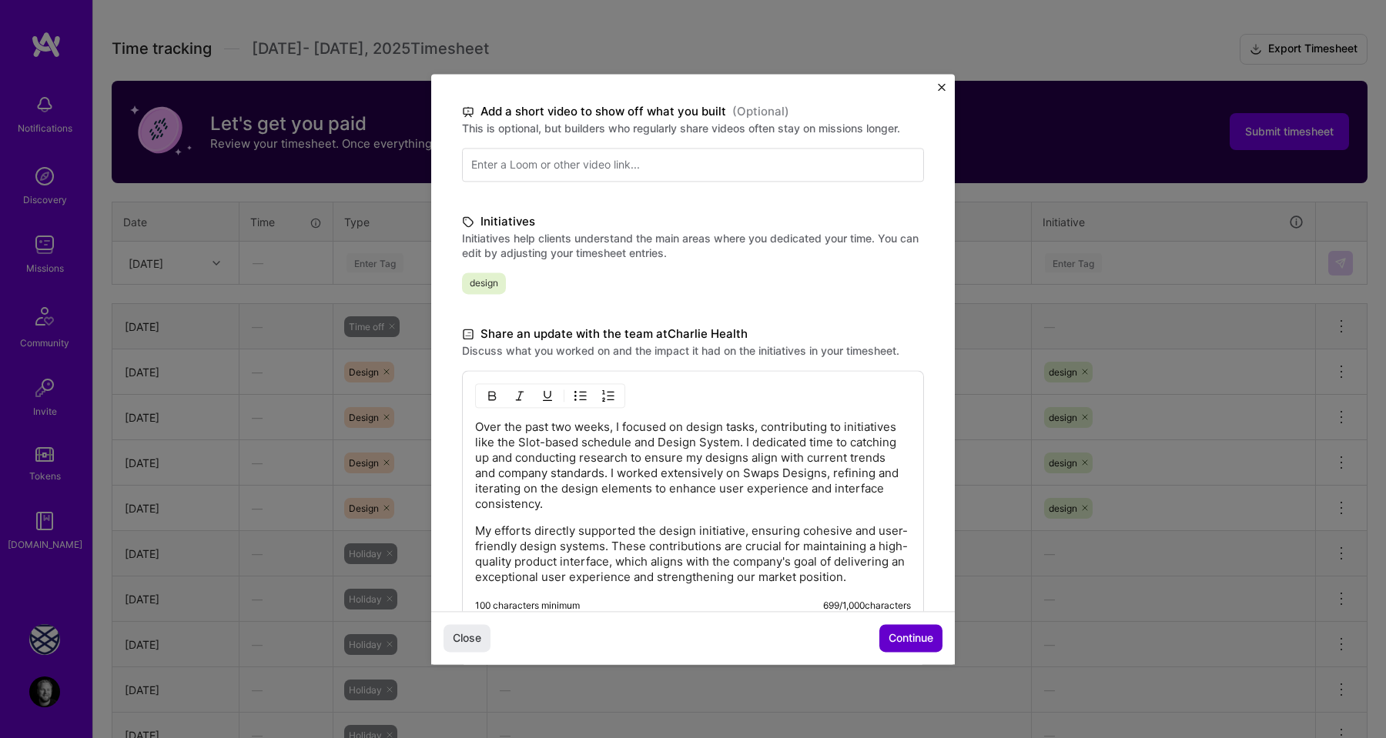
click at [918, 639] on span "Continue" at bounding box center [911, 638] width 45 height 15
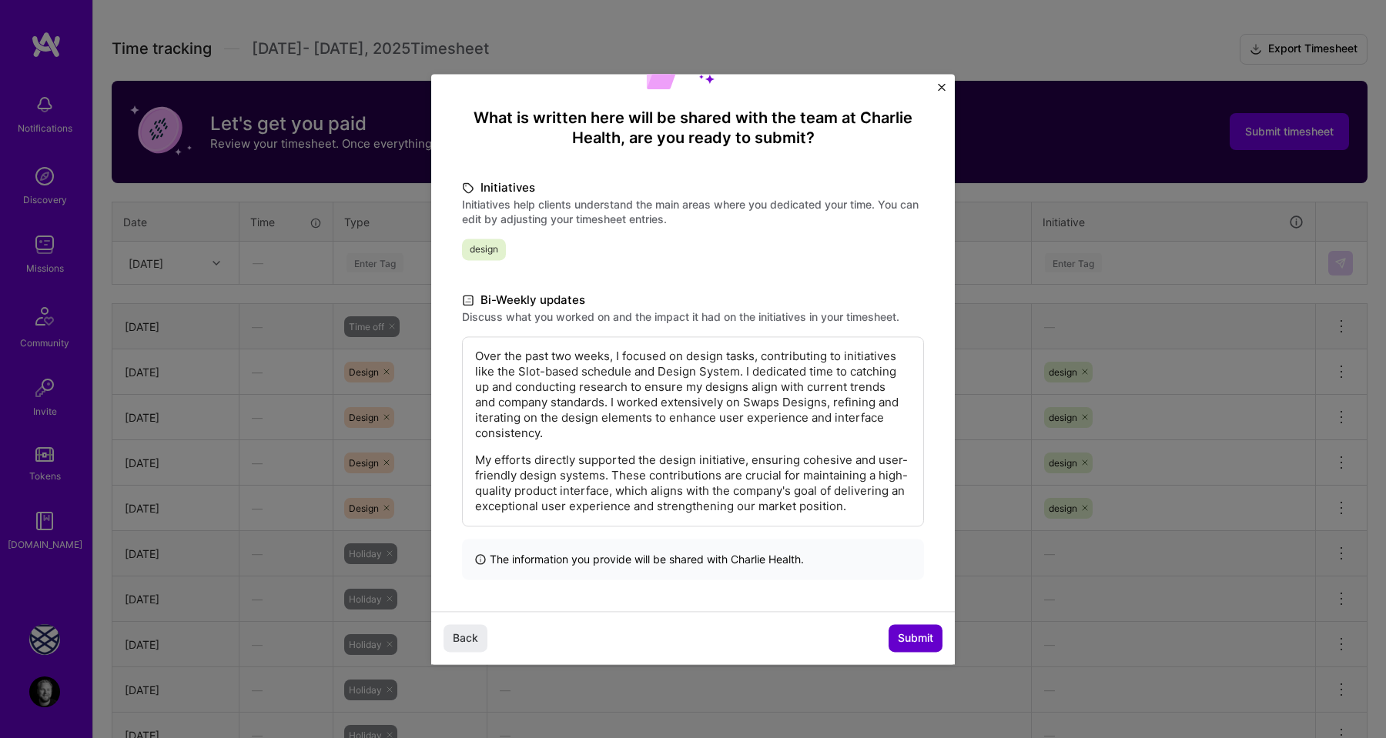
scroll to position [75, 0]
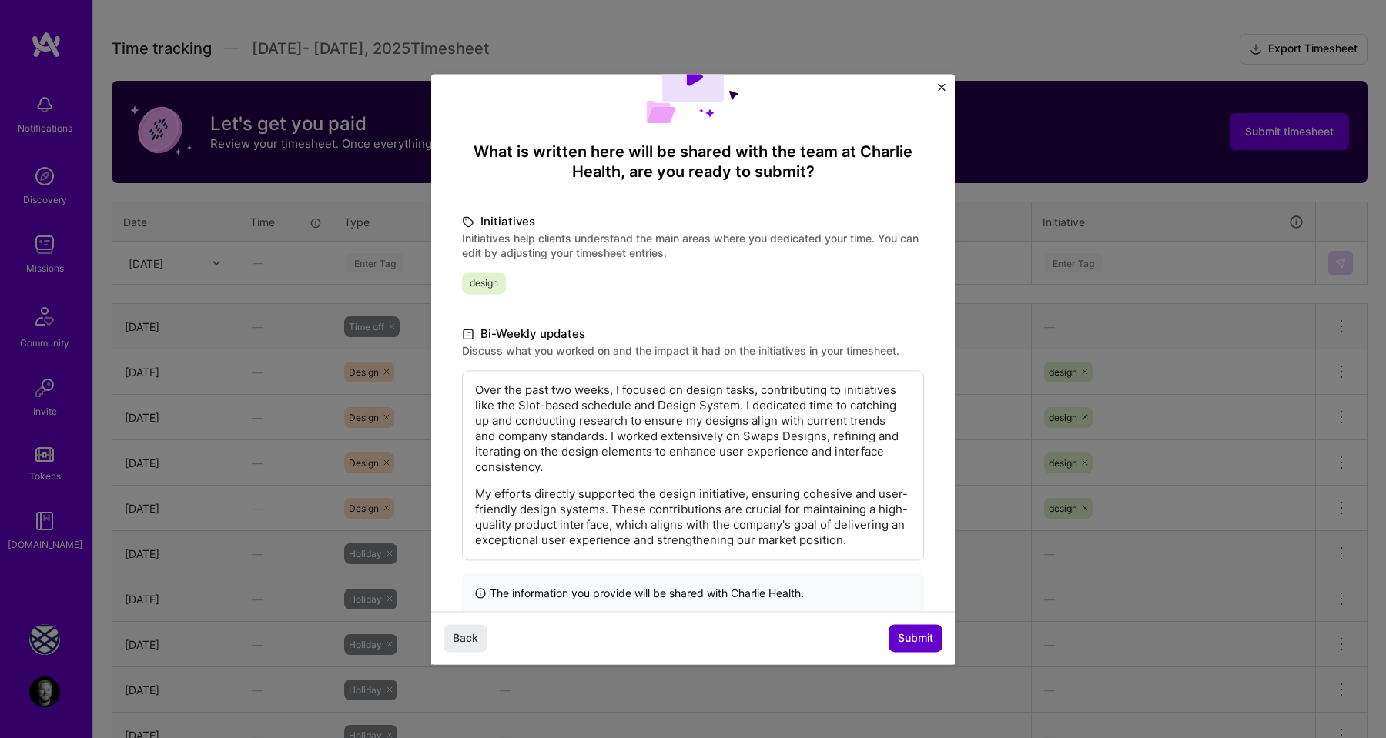
click at [907, 640] on span "Submit" at bounding box center [915, 638] width 35 height 15
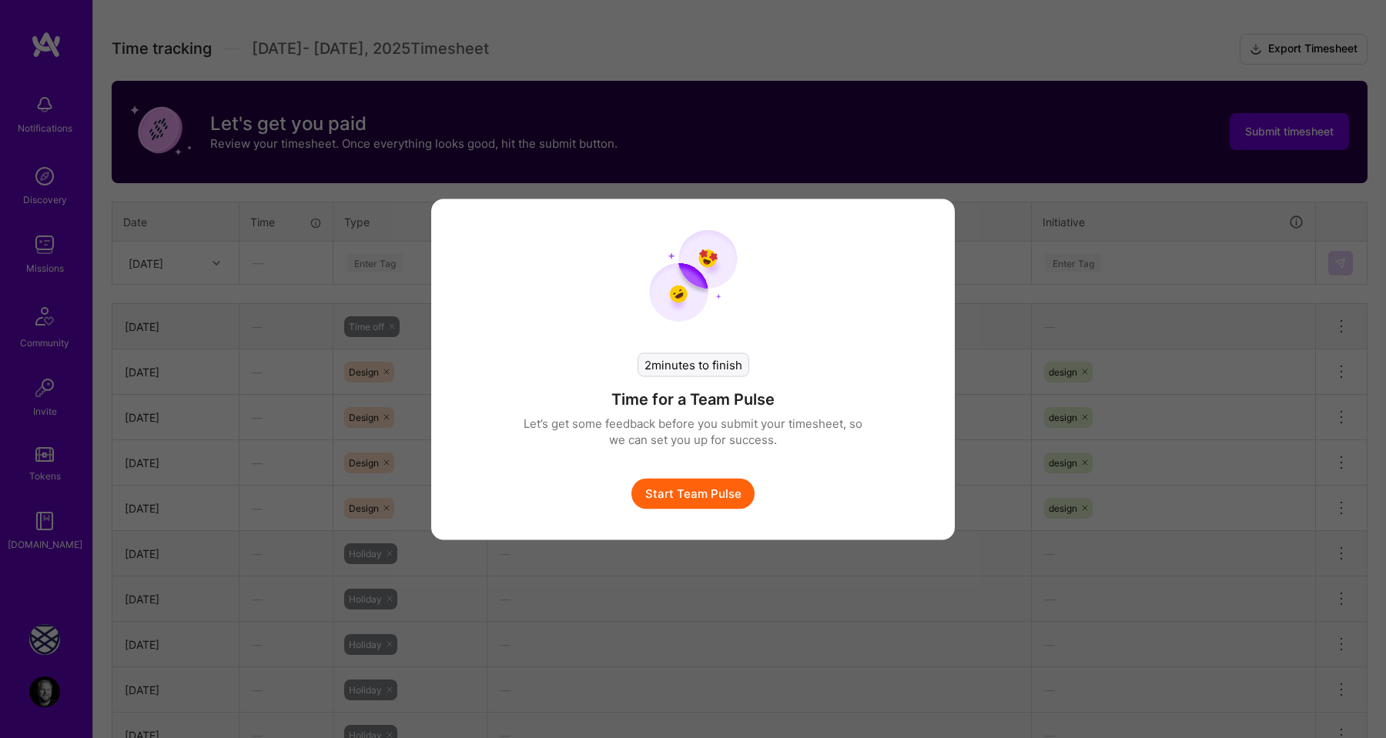
click at [711, 494] on button "Start Team Pulse" at bounding box center [692, 493] width 123 height 31
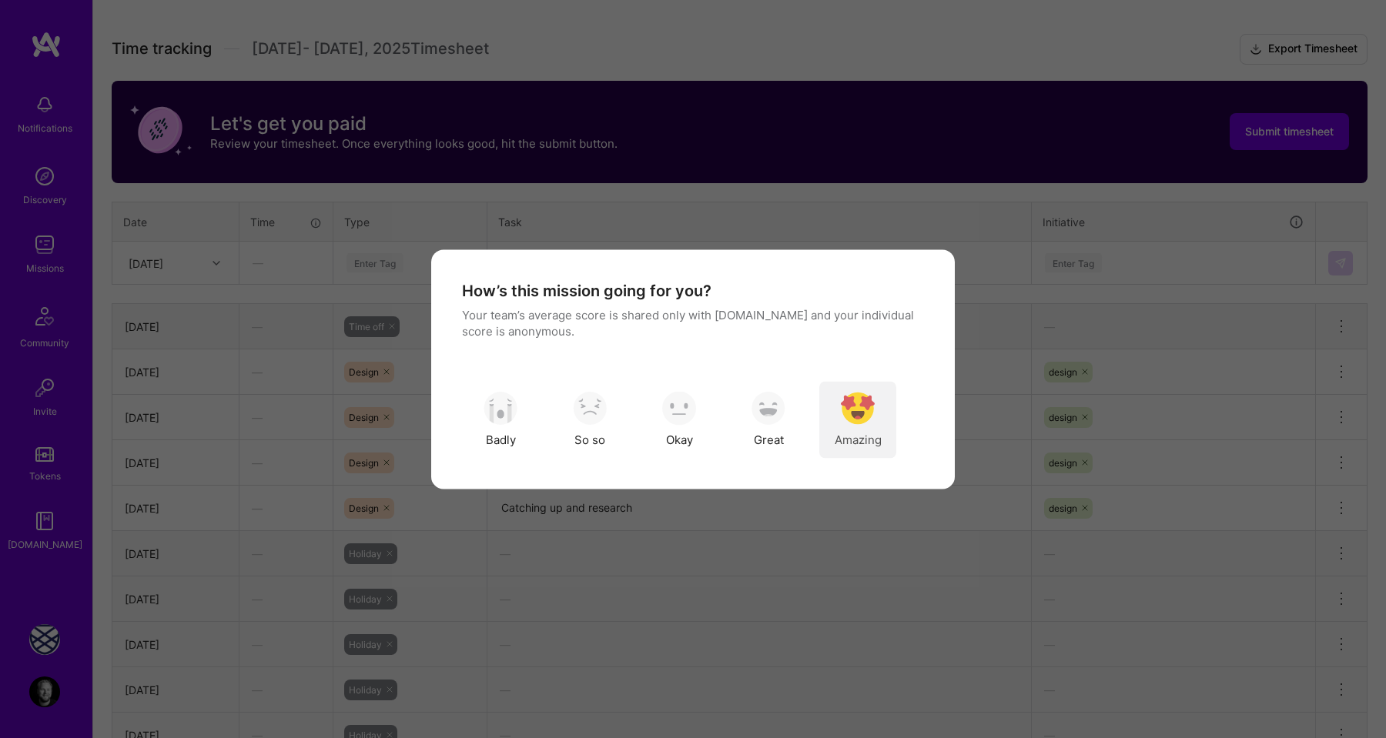
click at [865, 418] on img "modal" at bounding box center [858, 409] width 34 height 34
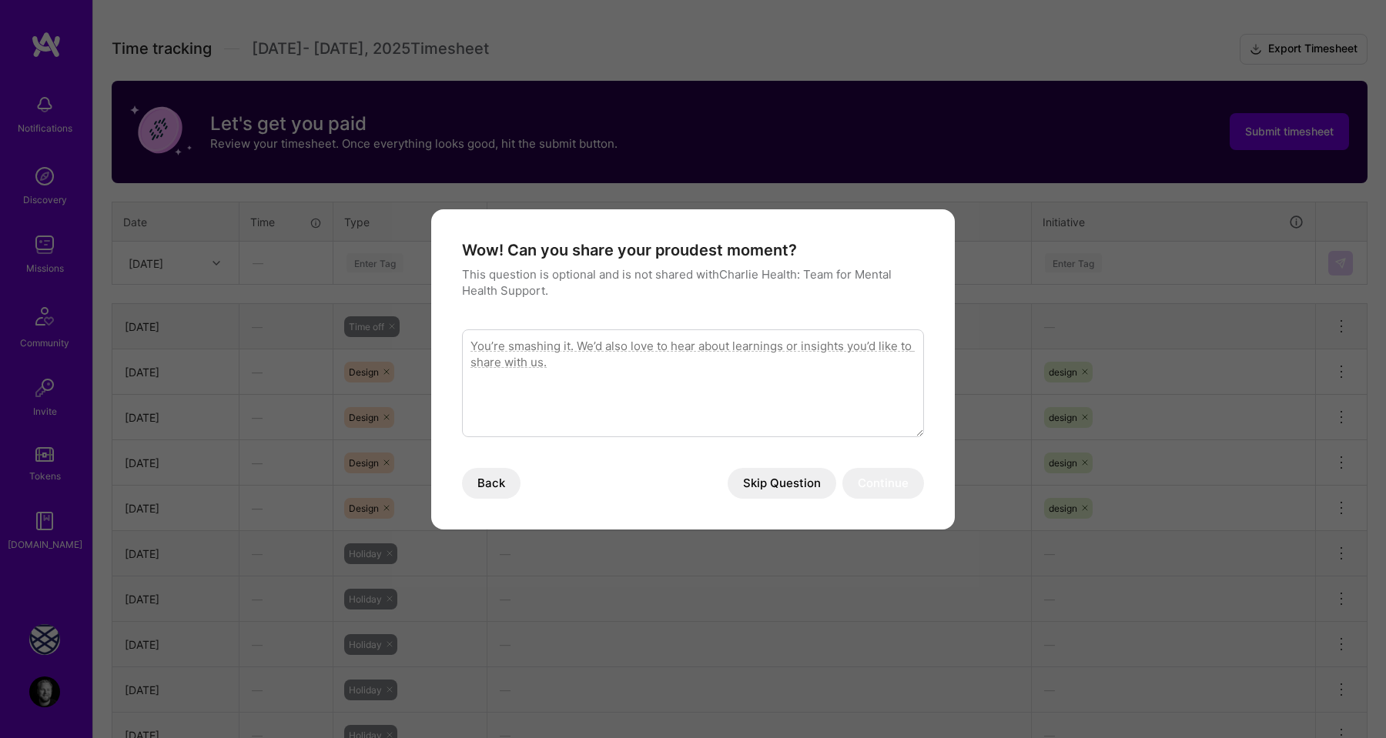
click at [792, 480] on button "Skip Question" at bounding box center [782, 483] width 109 height 31
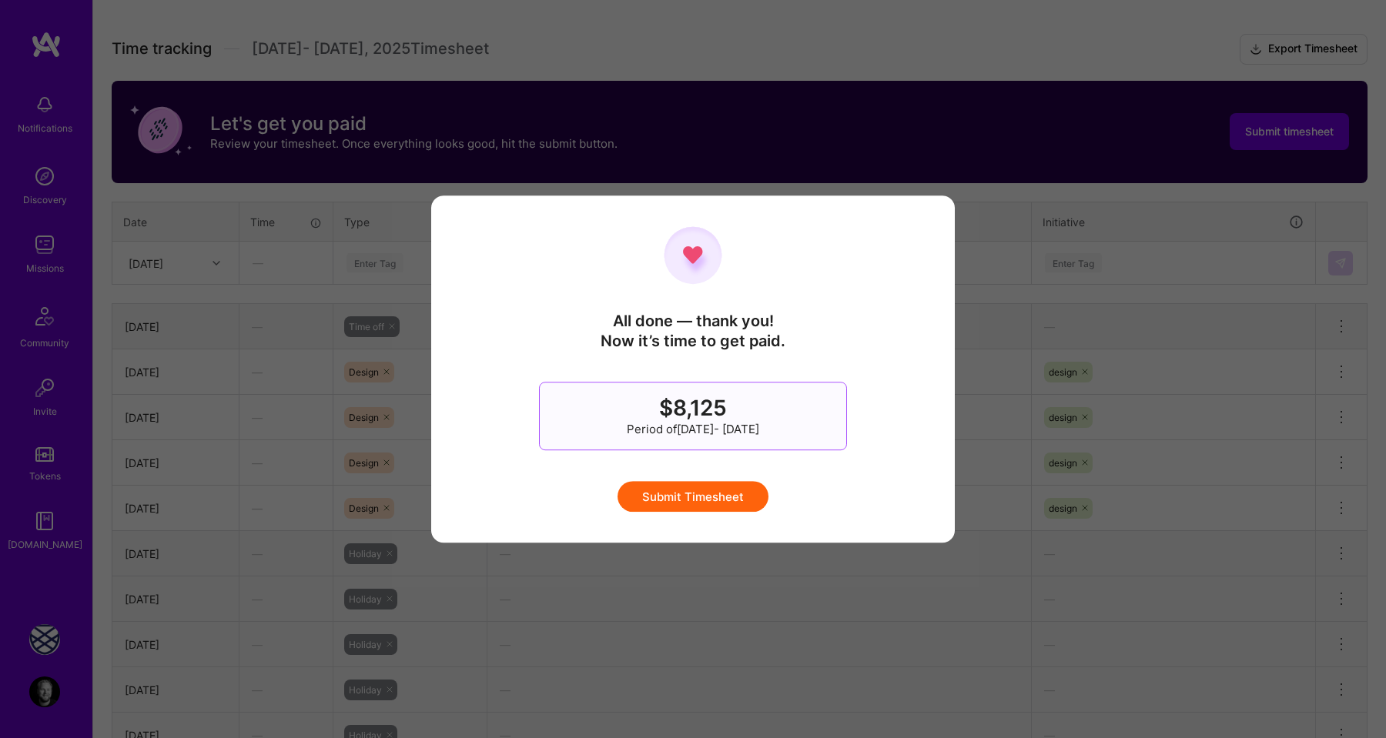
click at [720, 490] on button "Submit Timesheet" at bounding box center [692, 496] width 151 height 31
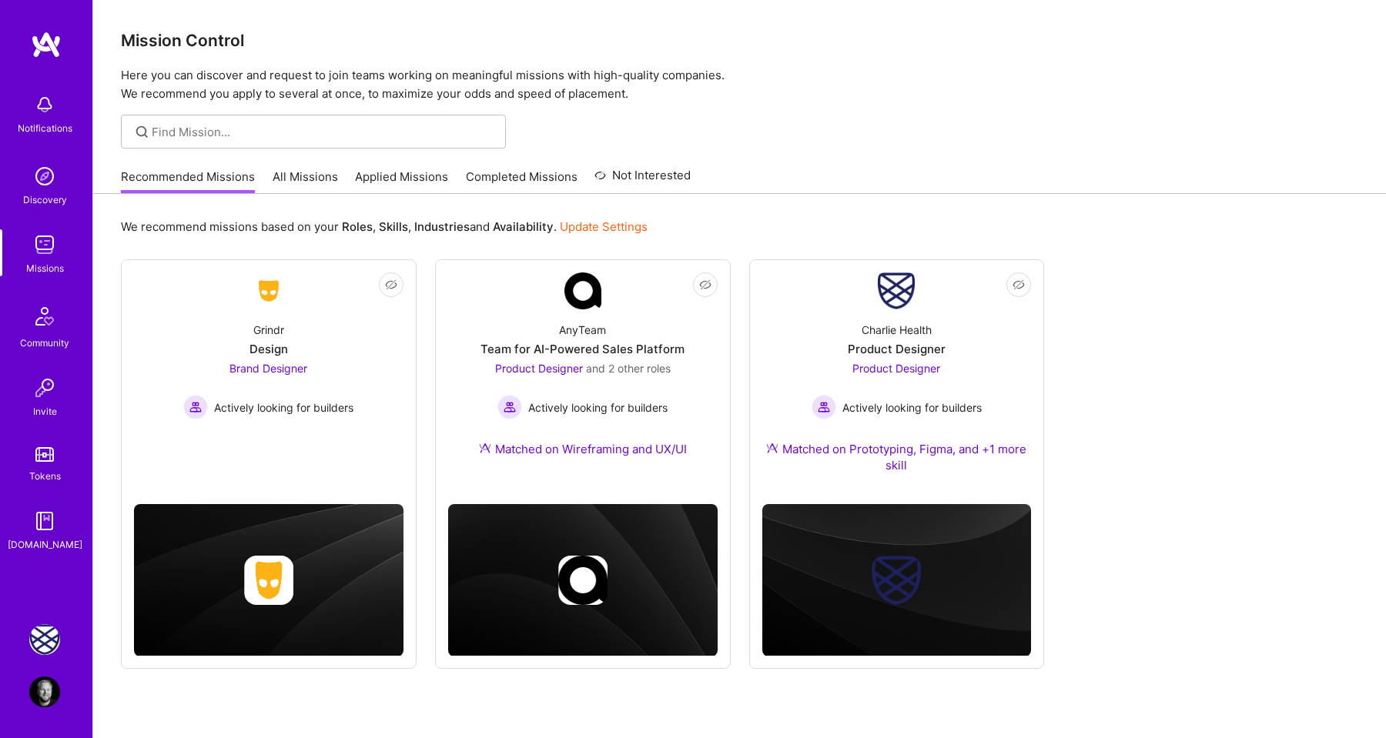
click at [42, 646] on img at bounding box center [44, 639] width 31 height 31
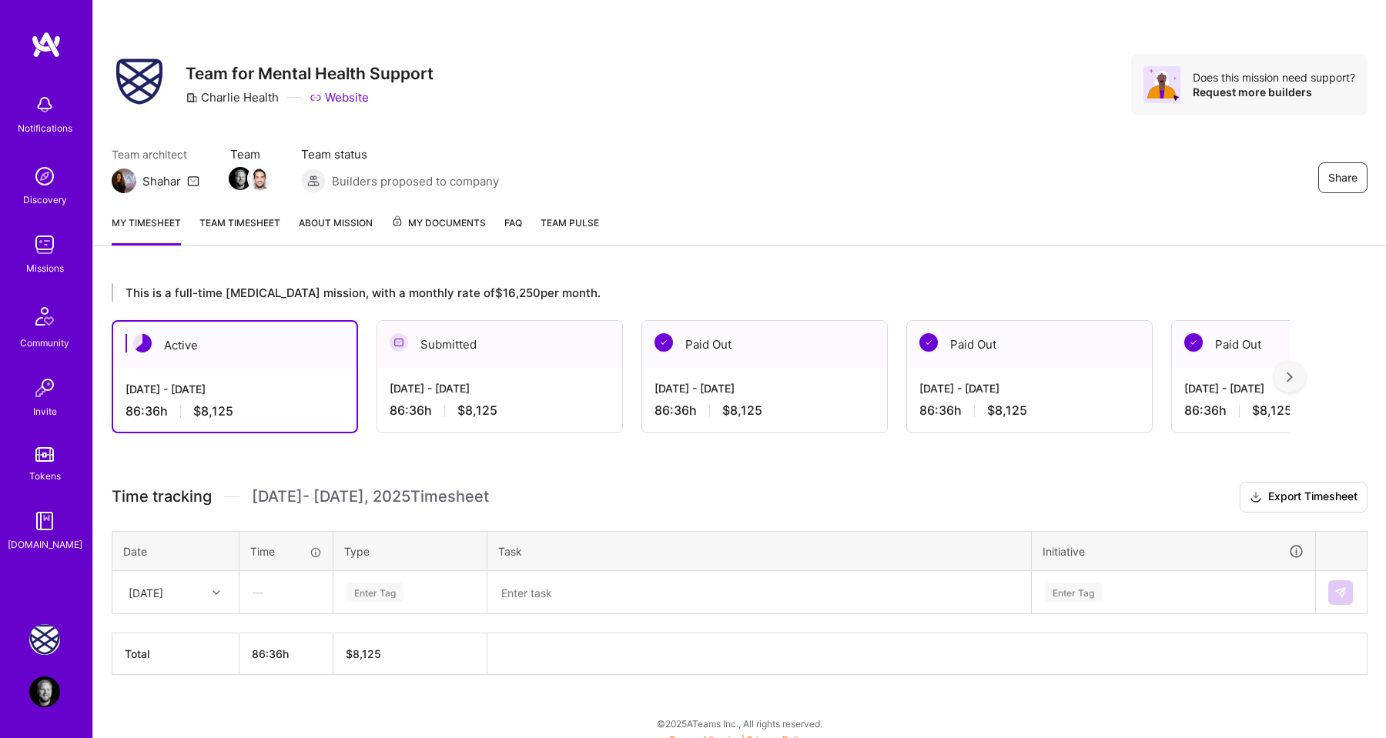
click at [588, 280] on div "This is a full-time [MEDICAL_DATA] mission, with a monthly rate of $16,250 per …" at bounding box center [739, 508] width 1293 height 486
